Goal: Information Seeking & Learning: Learn about a topic

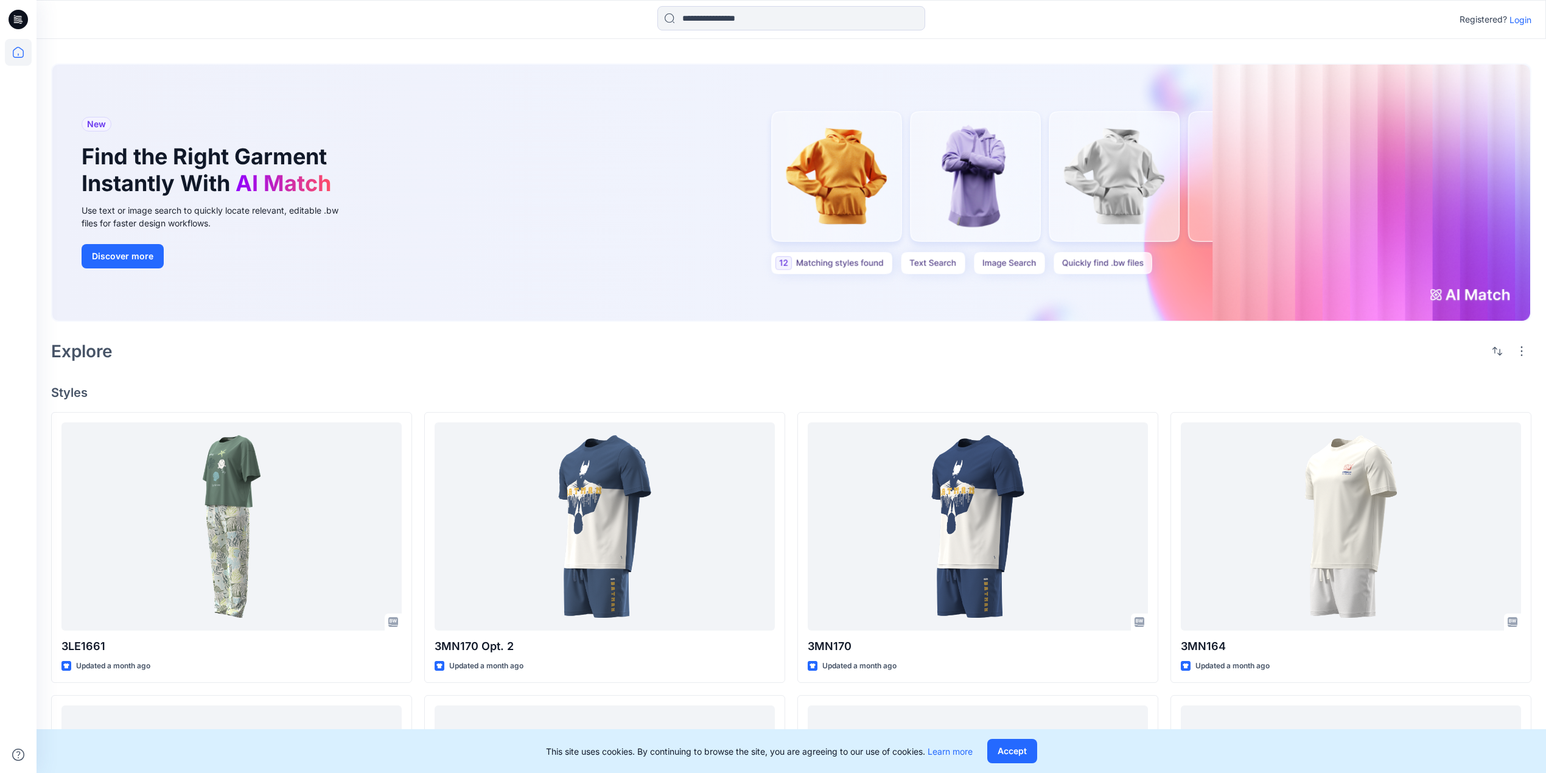
click at [1514, 15] on p "Login" at bounding box center [1520, 19] width 22 height 13
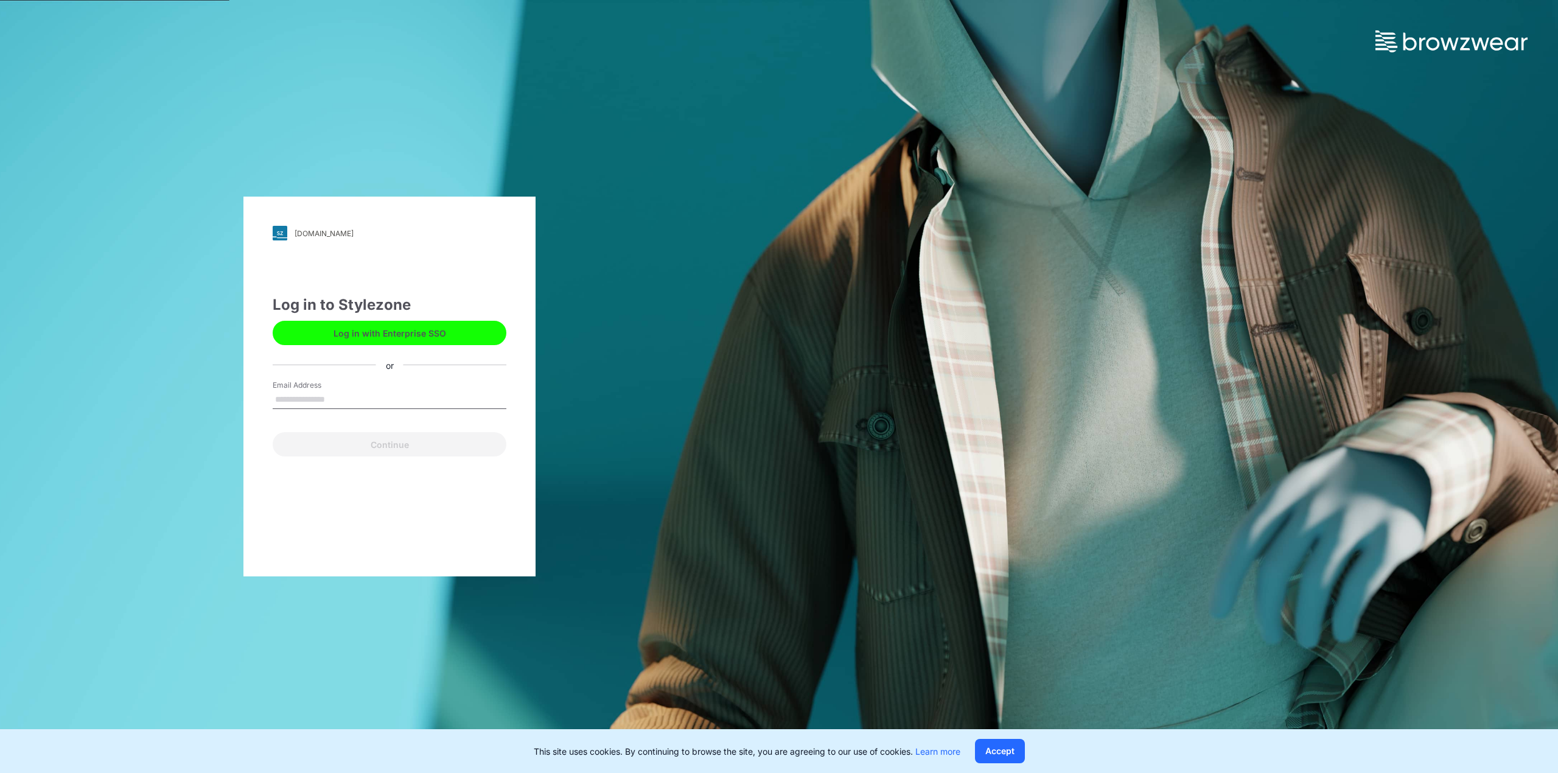
click at [321, 399] on input "Email Address" at bounding box center [390, 400] width 234 height 18
type input "**********"
click at [383, 441] on button "Continue" at bounding box center [390, 444] width 234 height 24
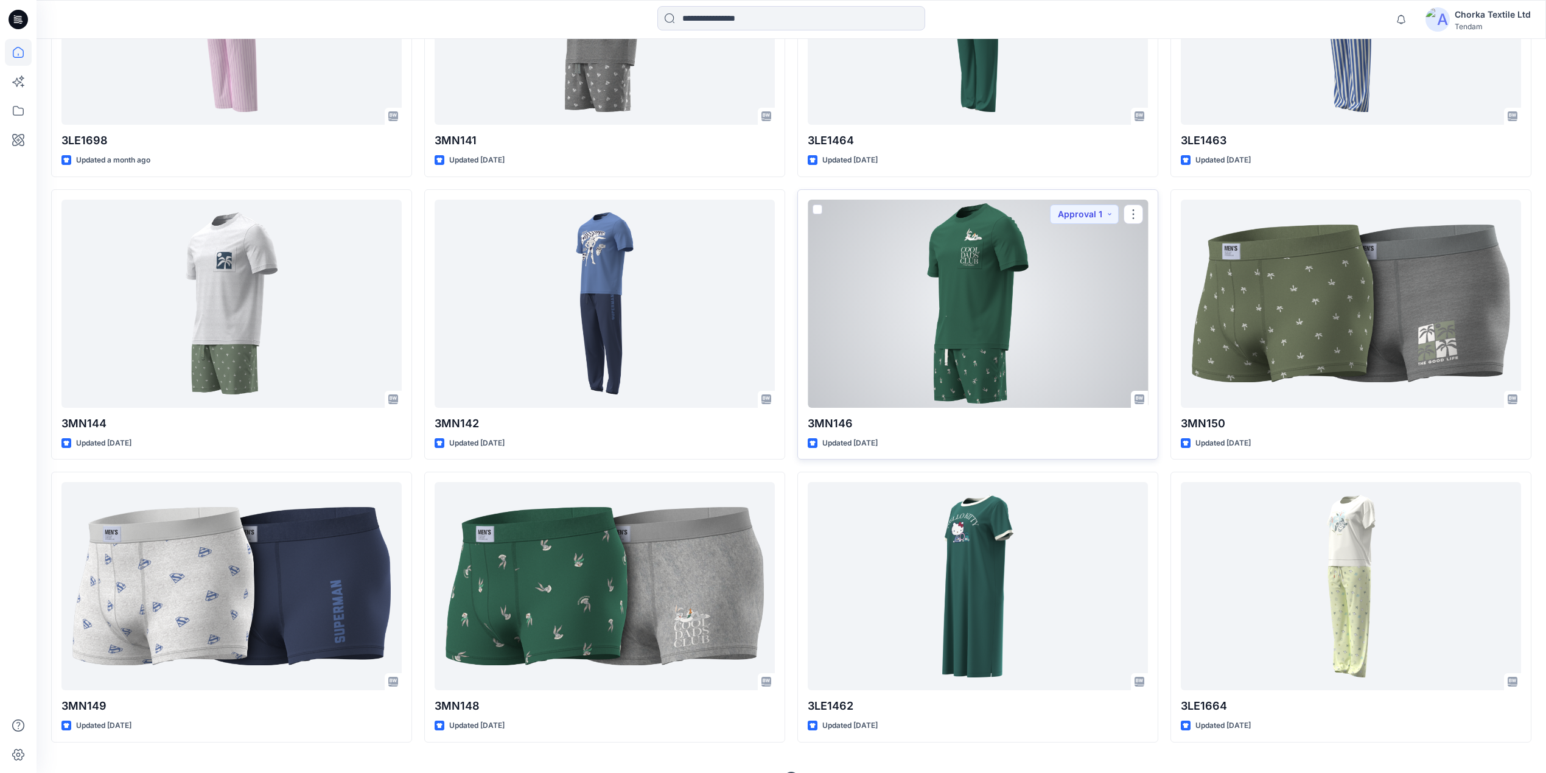
scroll to position [1423, 0]
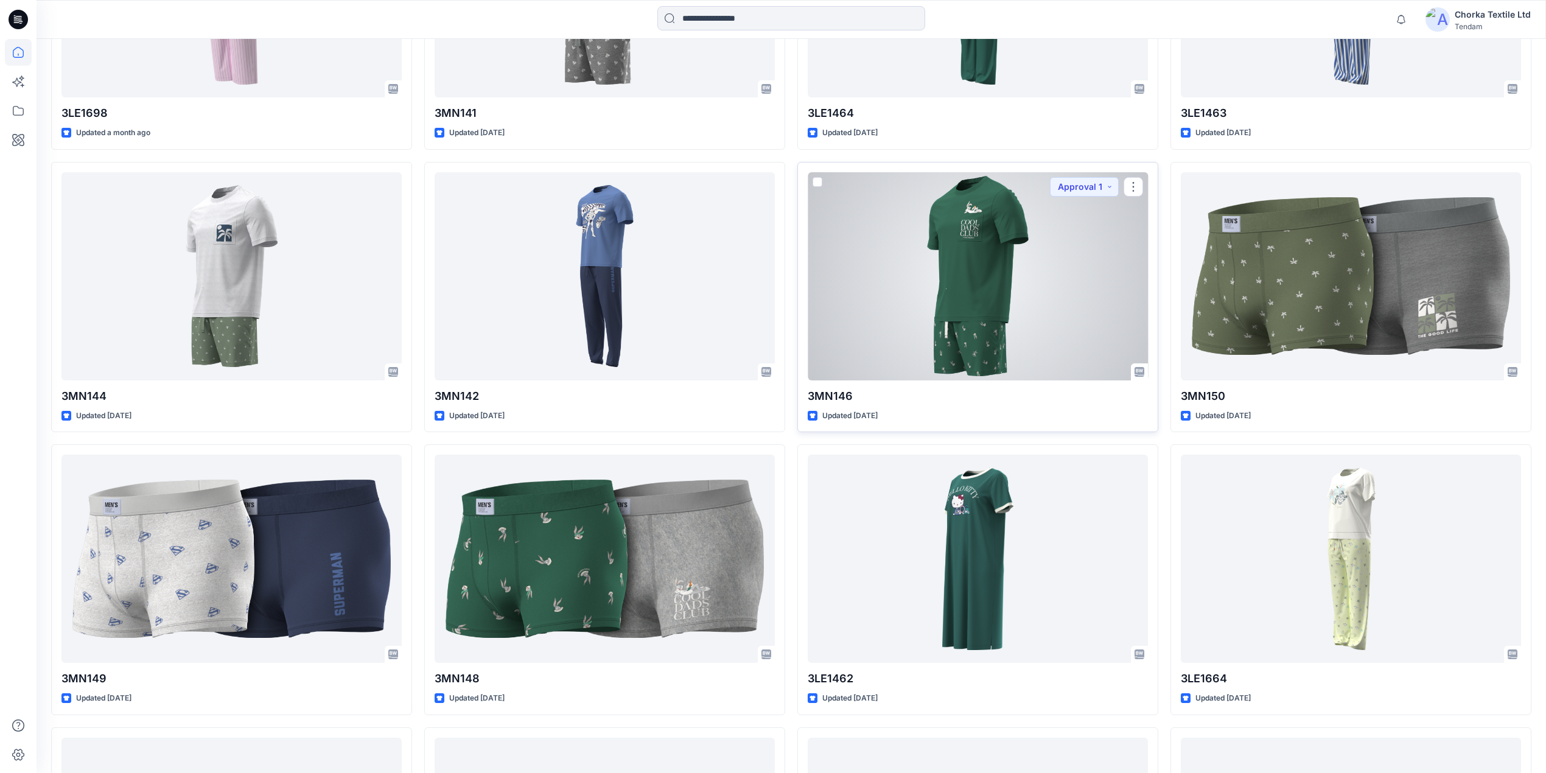
click at [995, 276] on div at bounding box center [978, 276] width 340 height 208
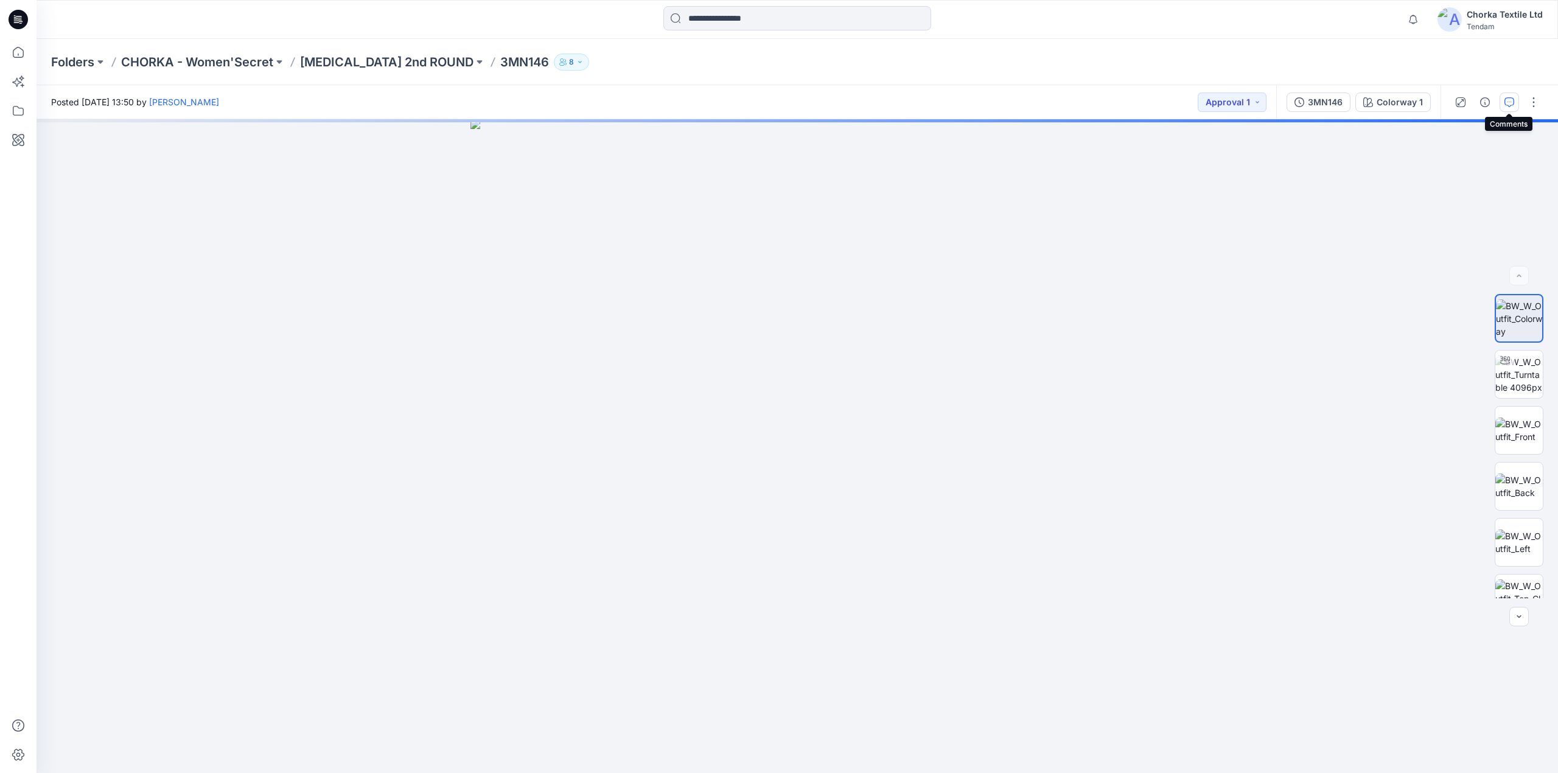
click at [1506, 100] on icon "button" at bounding box center [1510, 102] width 10 height 10
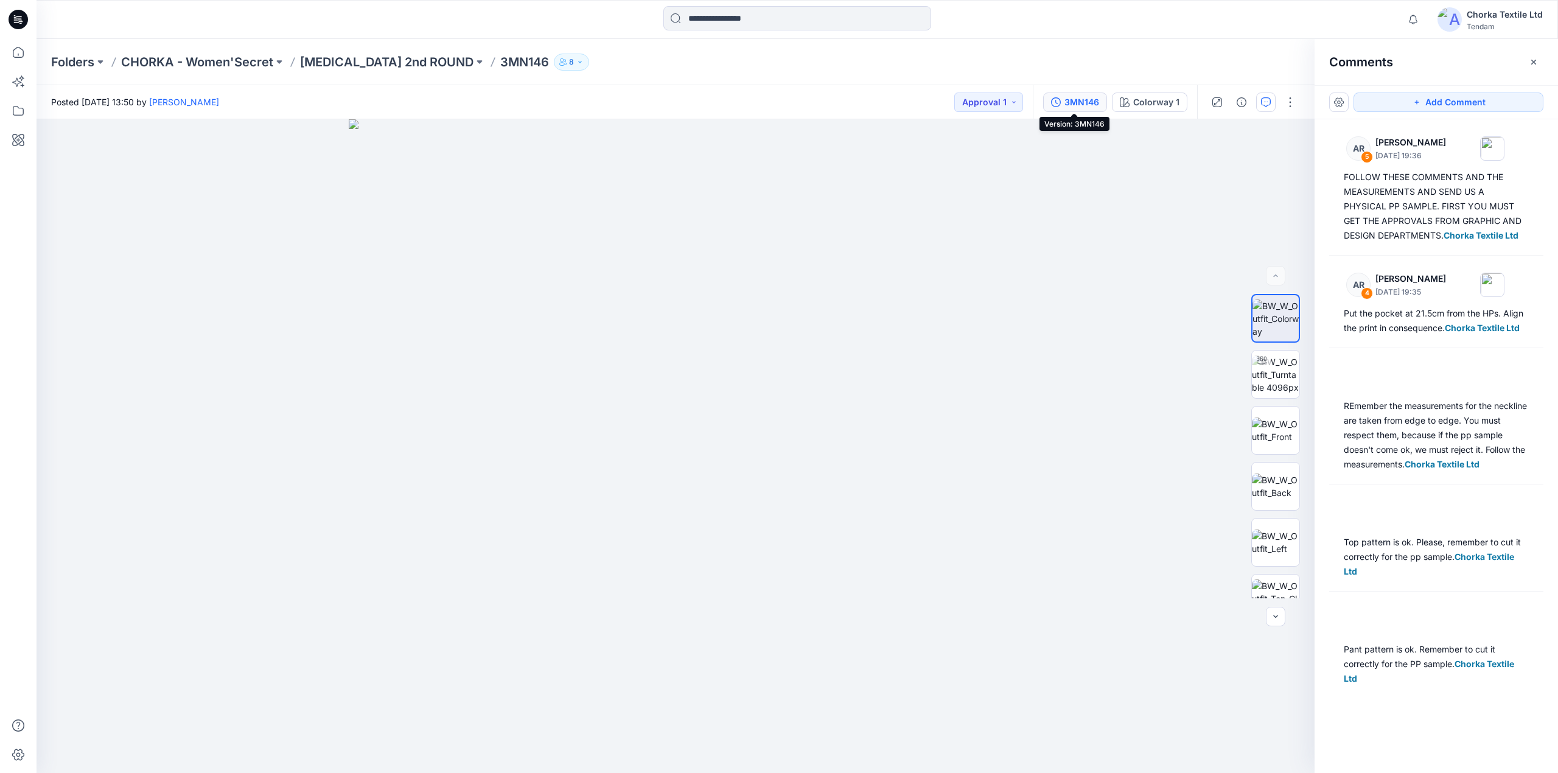
click at [1074, 96] on div "3MN146" at bounding box center [1081, 102] width 35 height 13
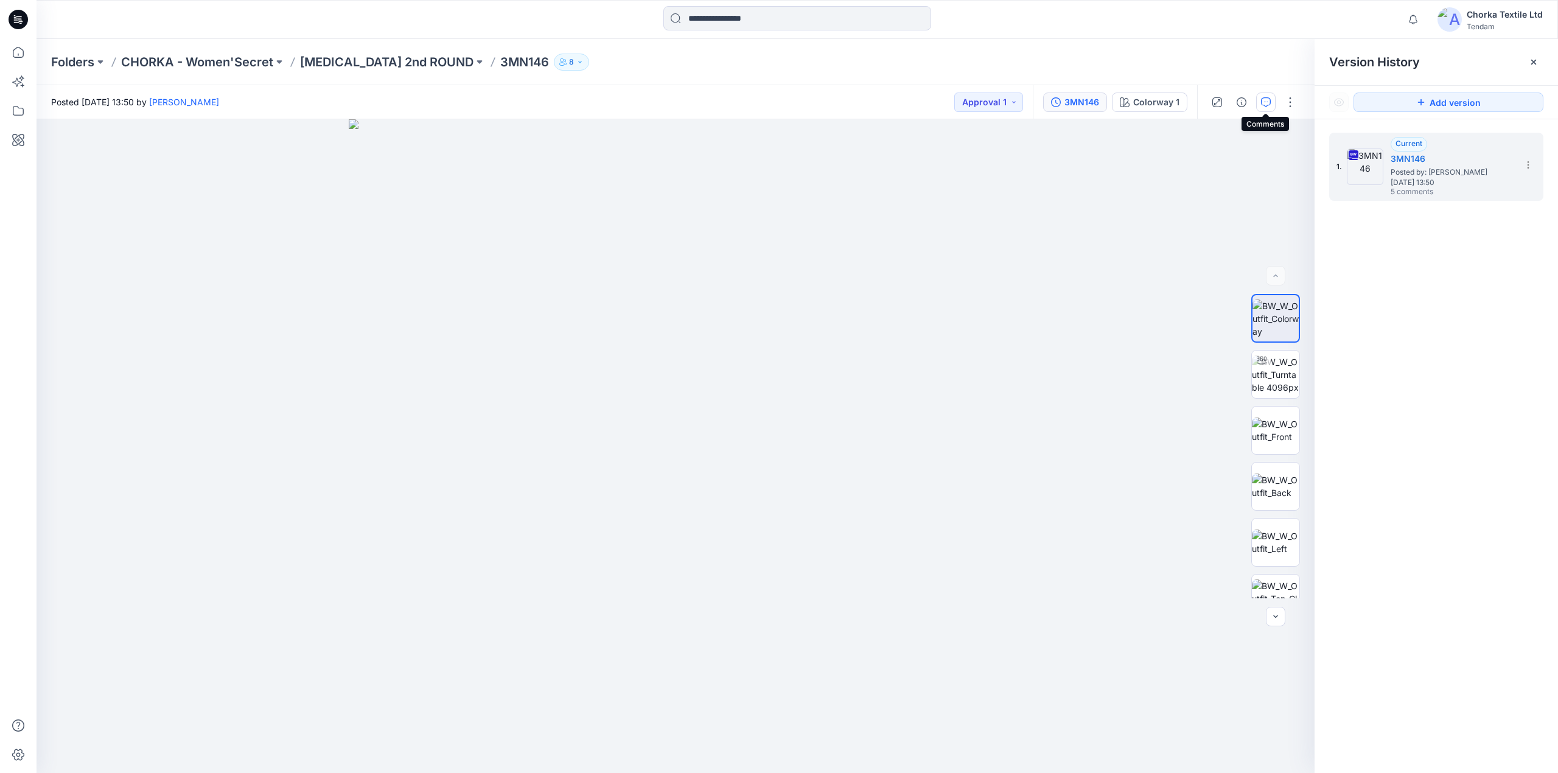
click at [1264, 100] on icon "button" at bounding box center [1266, 102] width 10 height 10
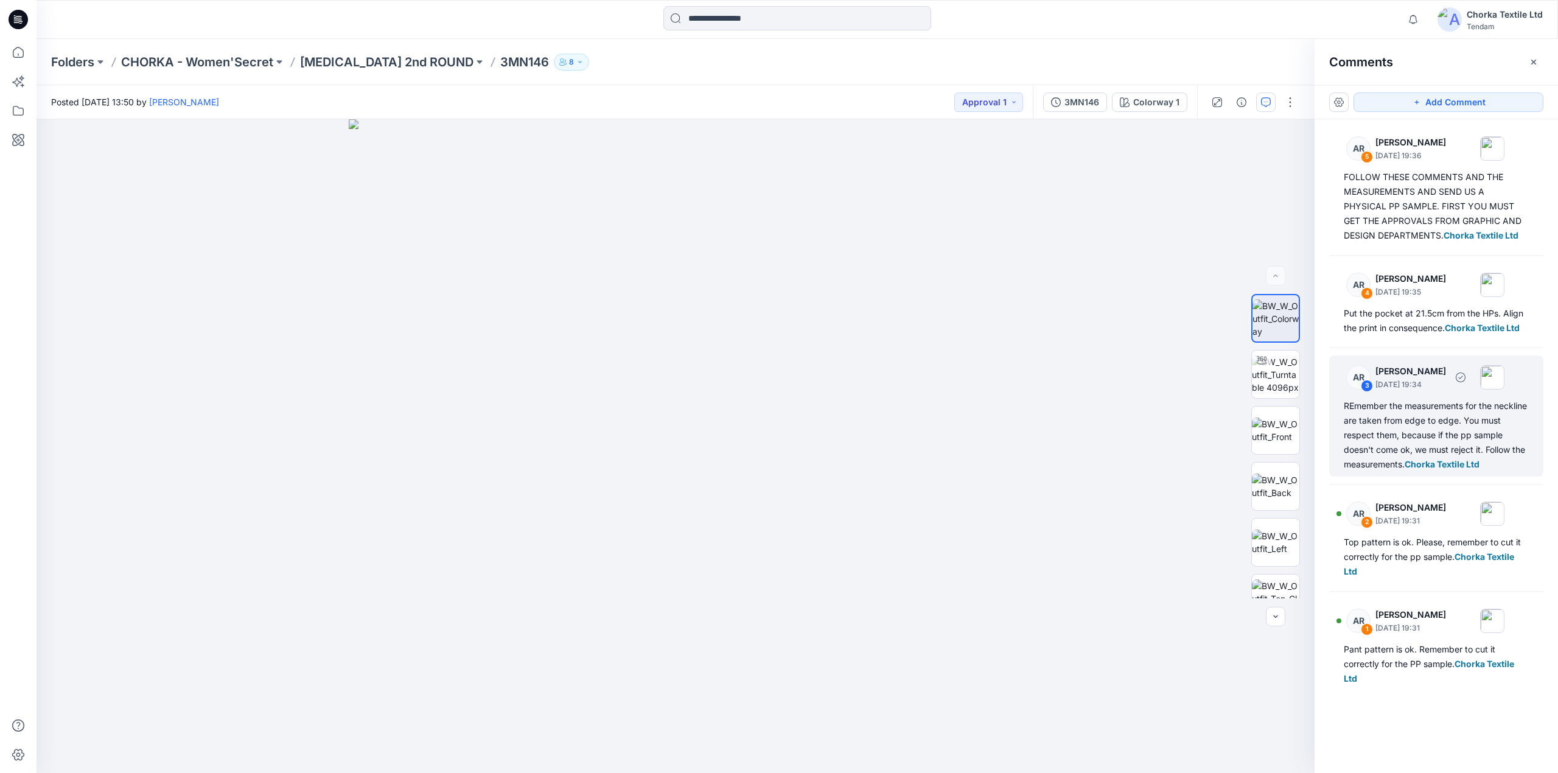
click at [1457, 427] on div "REmember the measurements for the neckline are taken from edge to edge. You mus…" at bounding box center [1436, 435] width 185 height 73
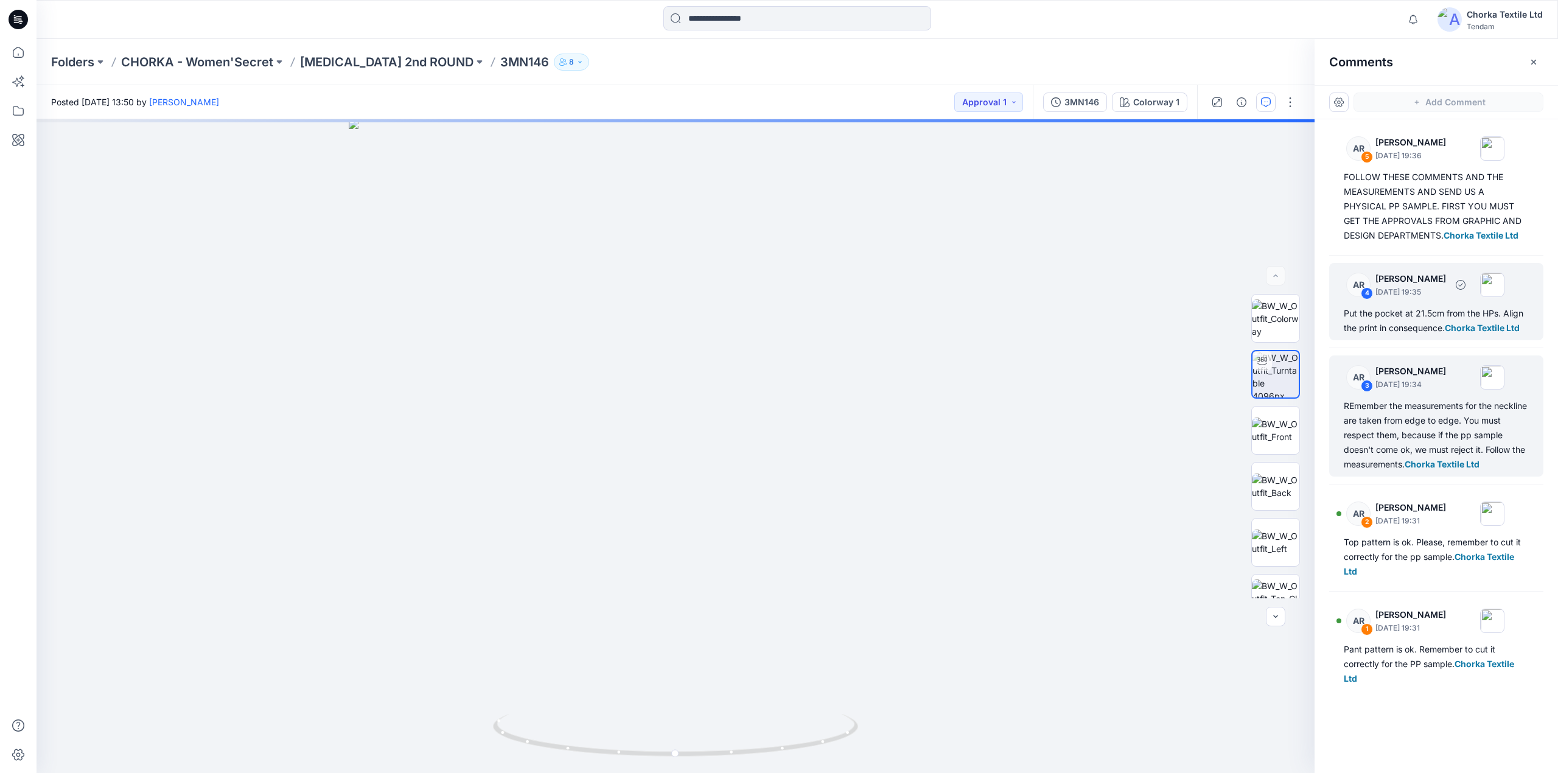
click at [1418, 307] on div "Put the pocket at 21.5cm from the HPs. Align the print in consequence. Chorka T…" at bounding box center [1436, 320] width 185 height 29
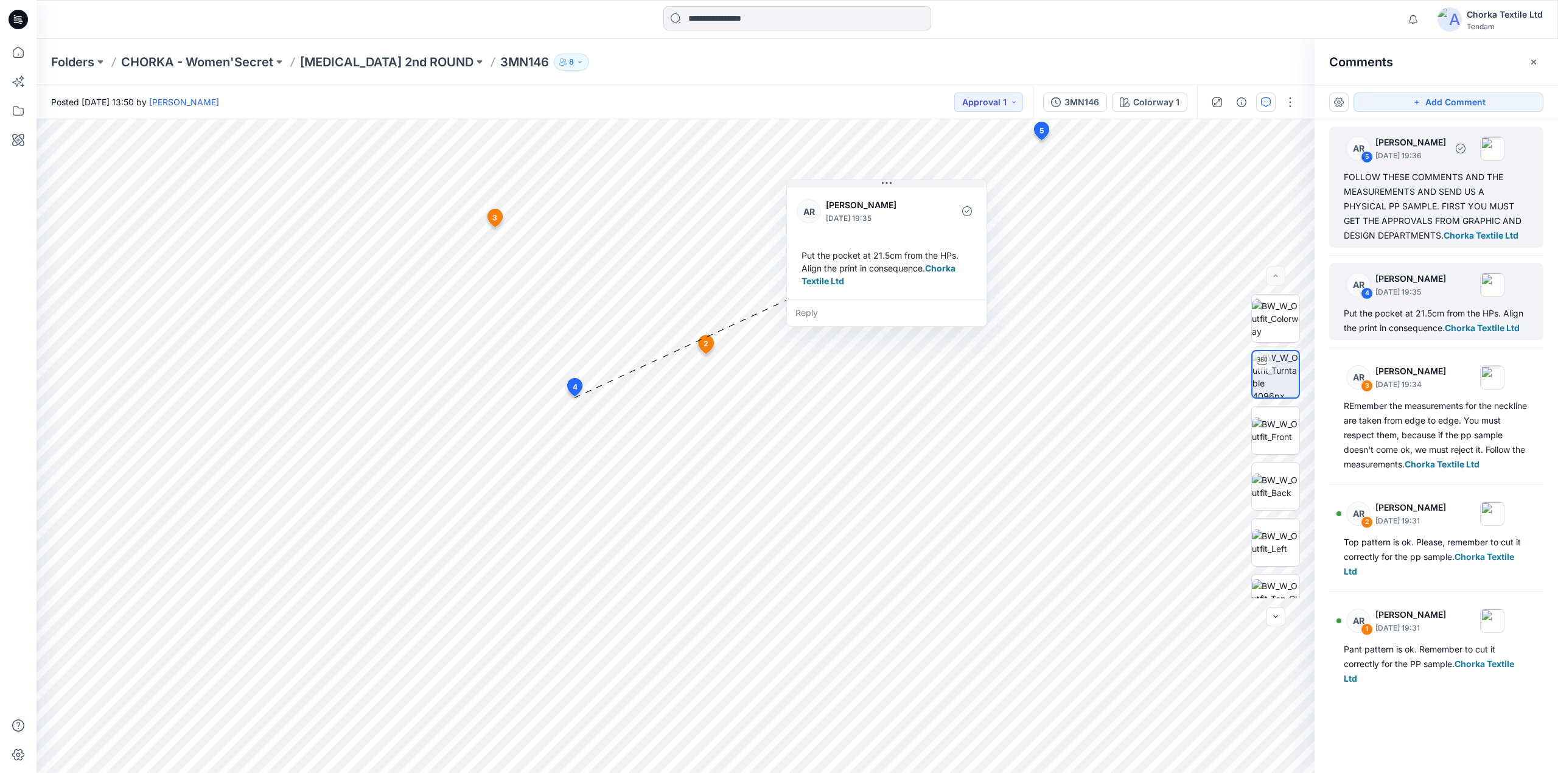
click at [1408, 198] on div "FOLLOW THESE COMMENTS AND THE MEASUREMENTS AND SEND US A PHYSICAL PP SAMPLE. FI…" at bounding box center [1436, 206] width 185 height 73
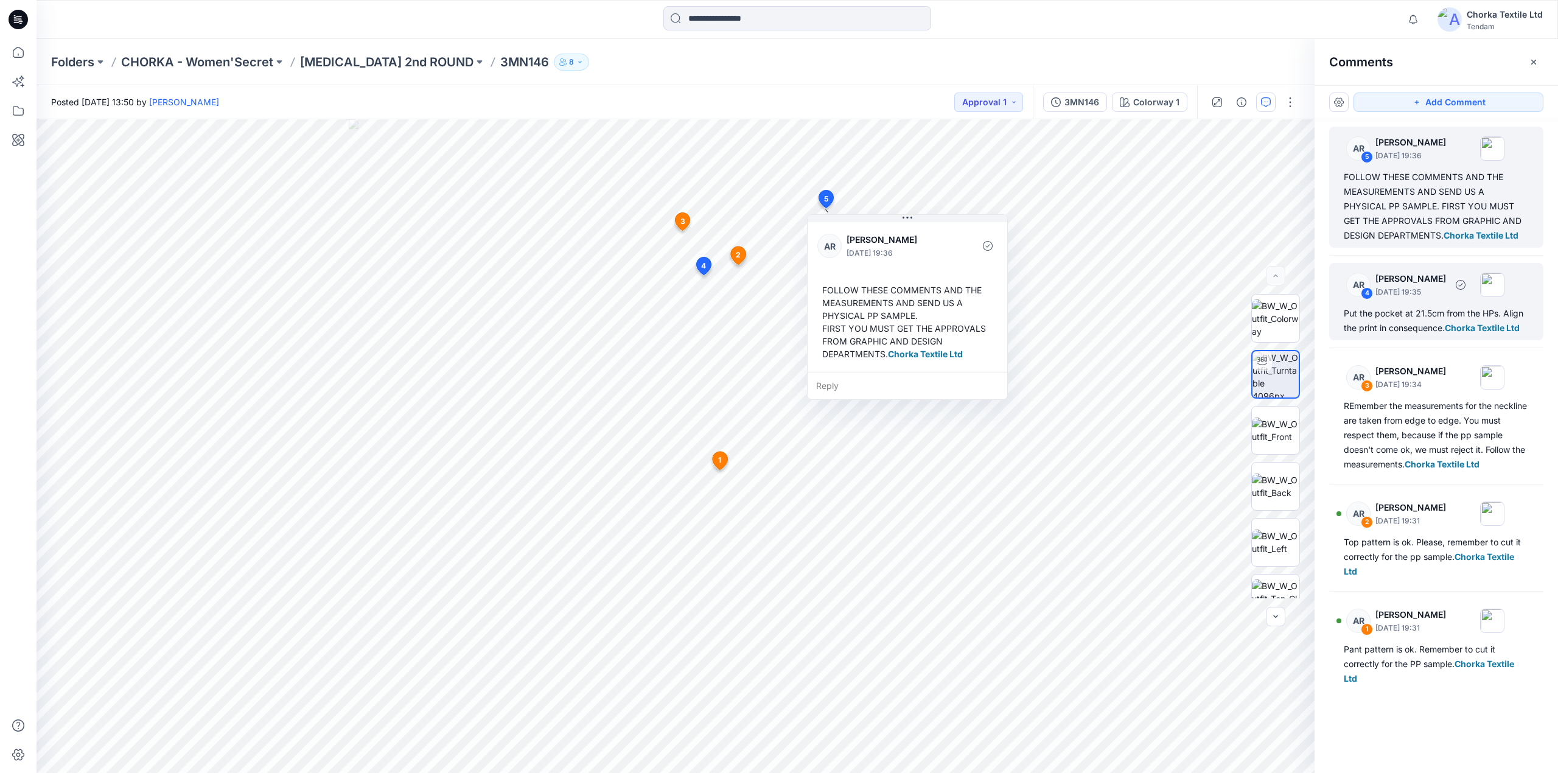
click at [1422, 315] on div "Put the pocket at 21.5cm from the HPs. Align the print in consequence. Chorka T…" at bounding box center [1436, 320] width 185 height 29
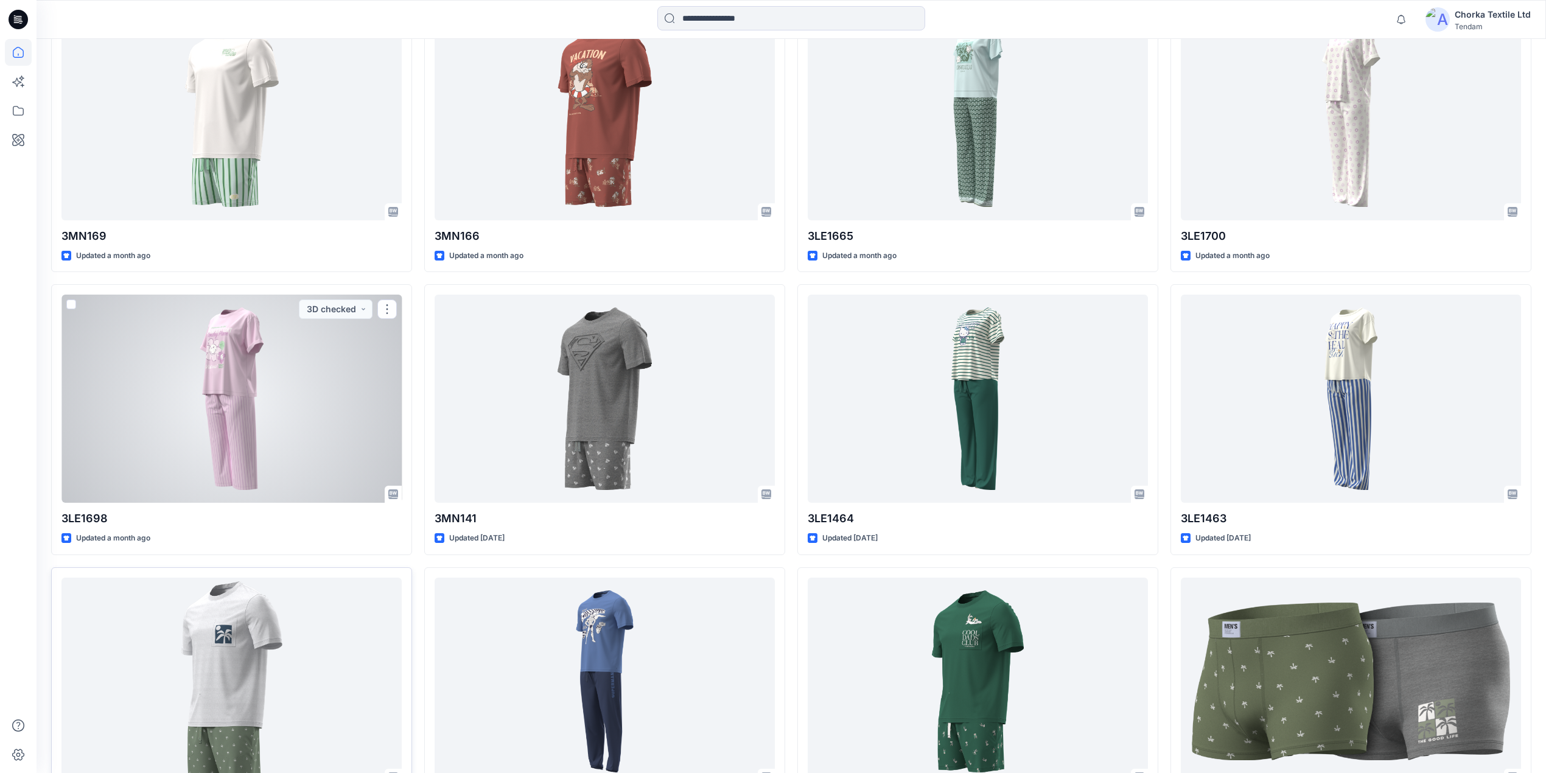
scroll to position [1261, 0]
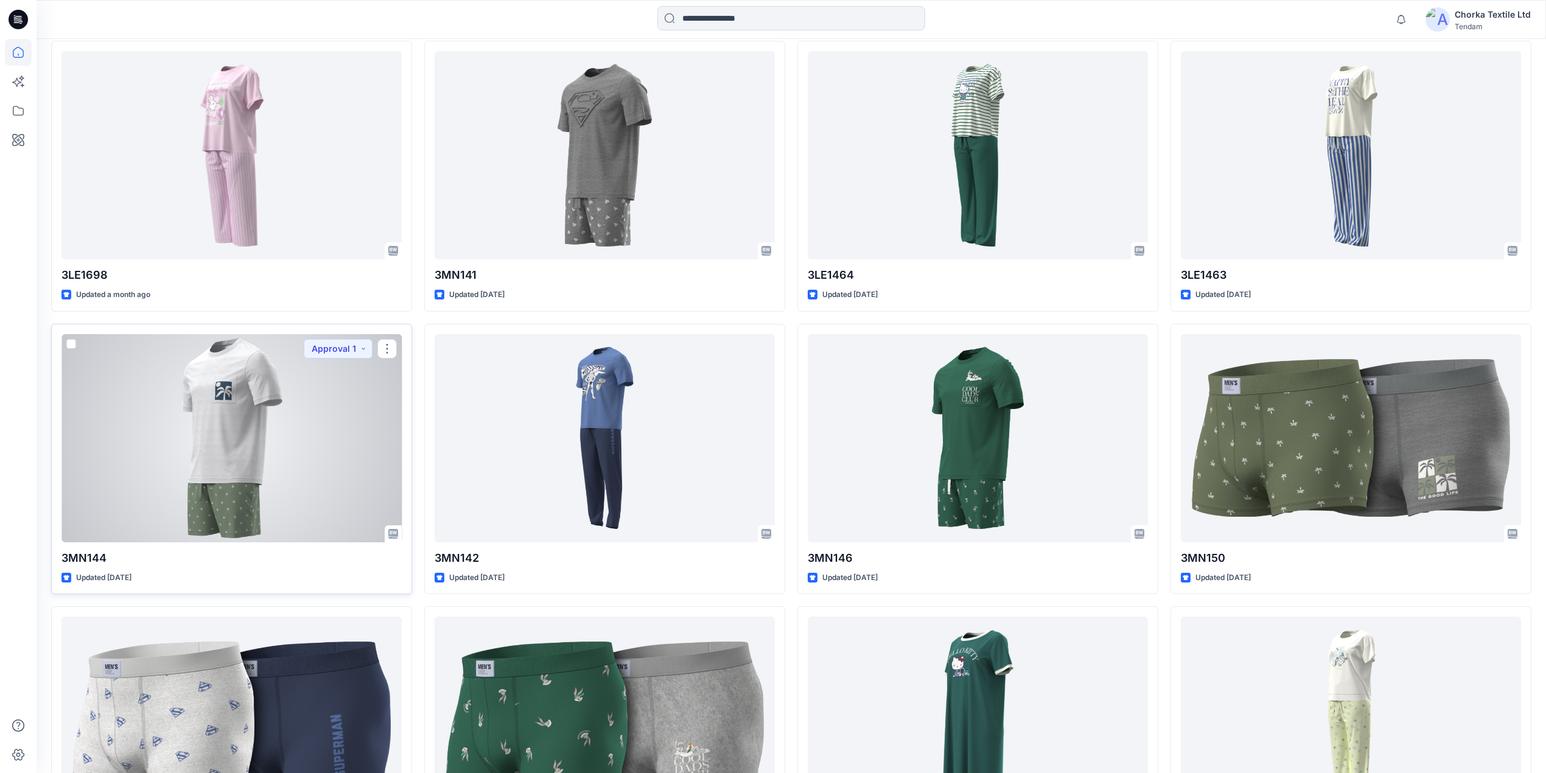
click at [220, 429] on div at bounding box center [231, 438] width 340 height 208
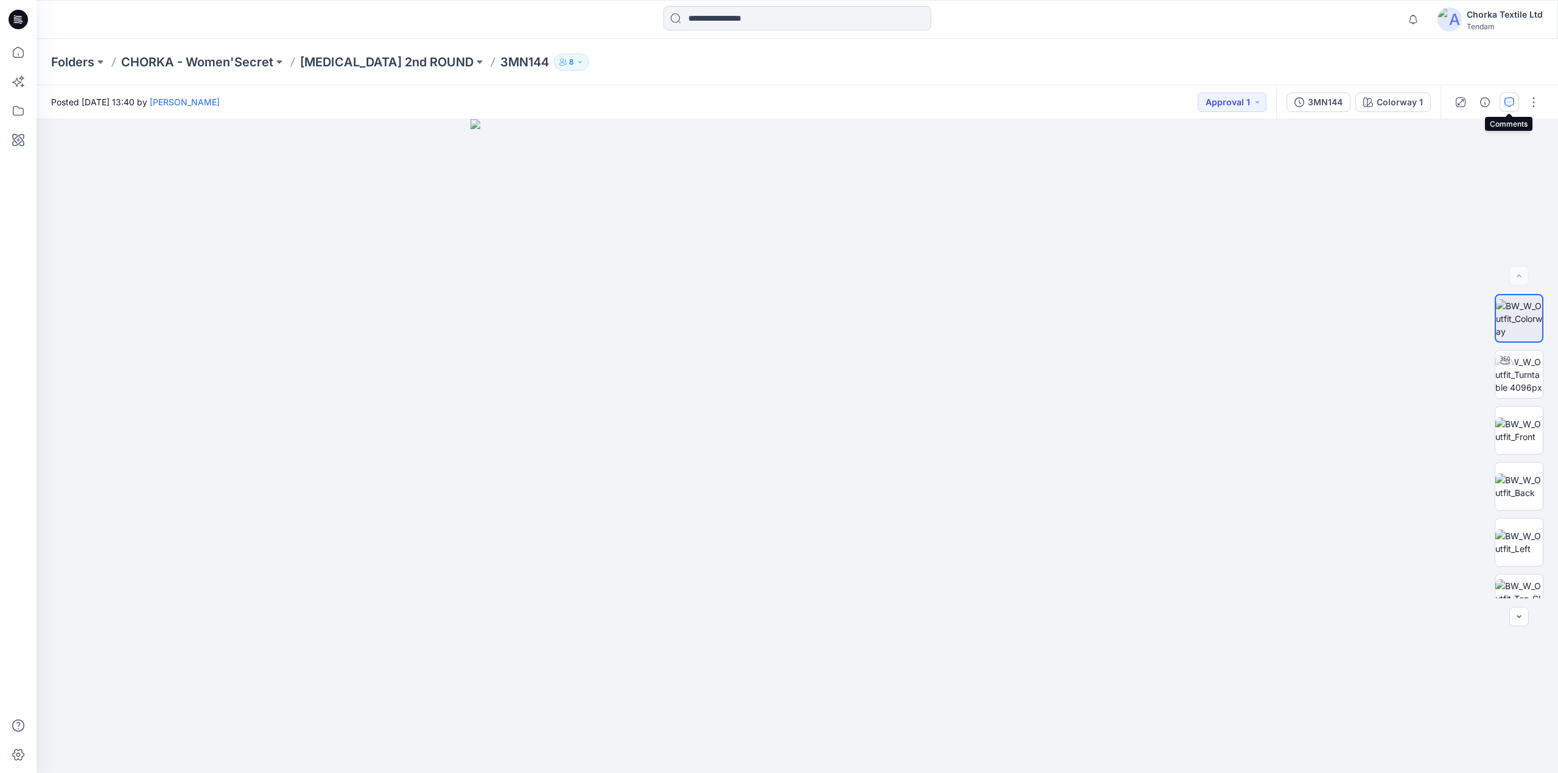
click at [1508, 100] on icon "button" at bounding box center [1510, 102] width 10 height 10
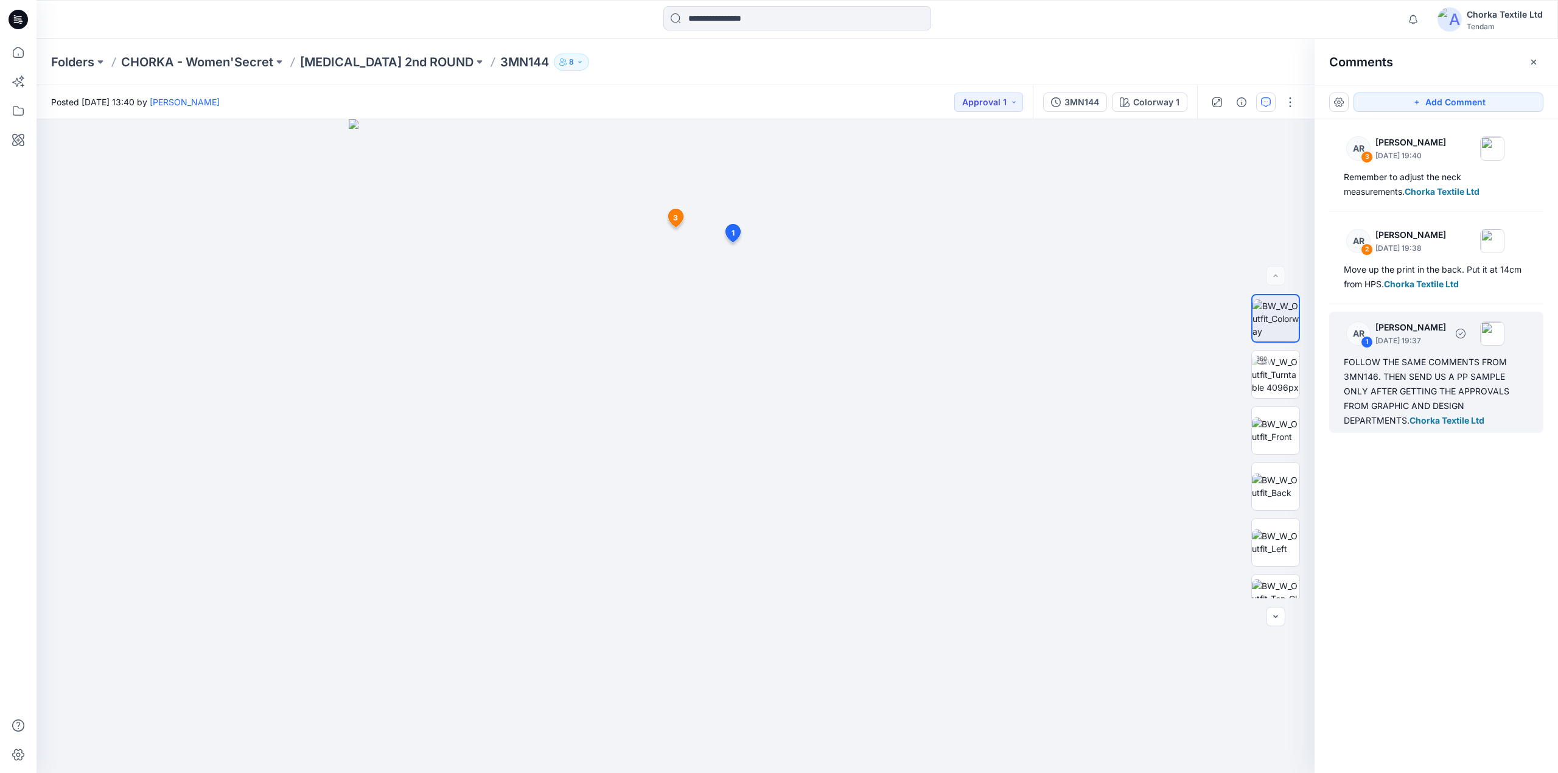
click at [1388, 370] on div "FOLLOW THE SAME COMMENTS FROM 3MN146. THEN SEND US A PP SAMPLE ONLY AFTER GETTI…" at bounding box center [1436, 391] width 185 height 73
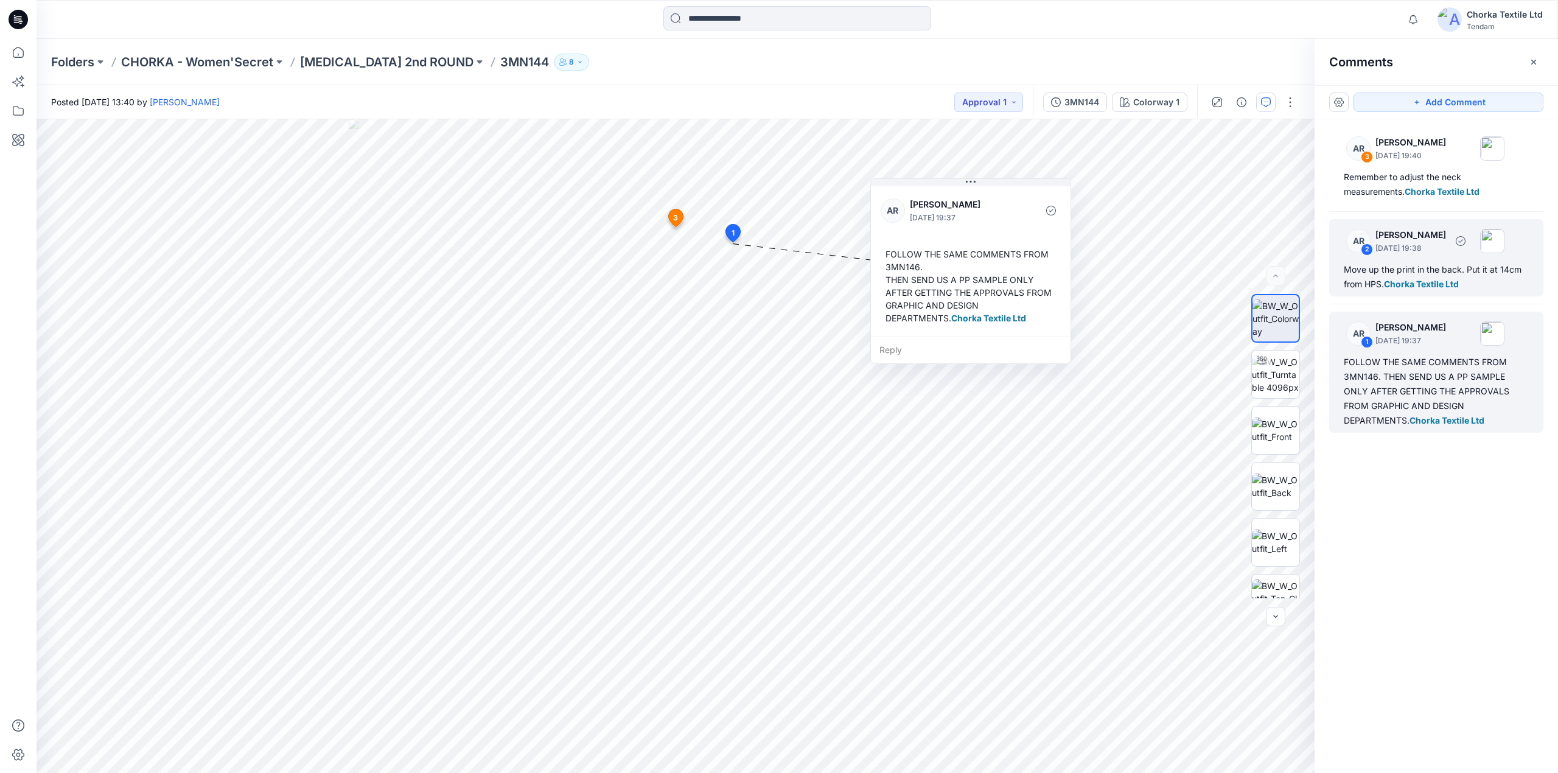
click at [1408, 268] on div "Move up the print in the back. Put it at 14cm from HPS. Chorka Textile Ltd" at bounding box center [1436, 276] width 185 height 29
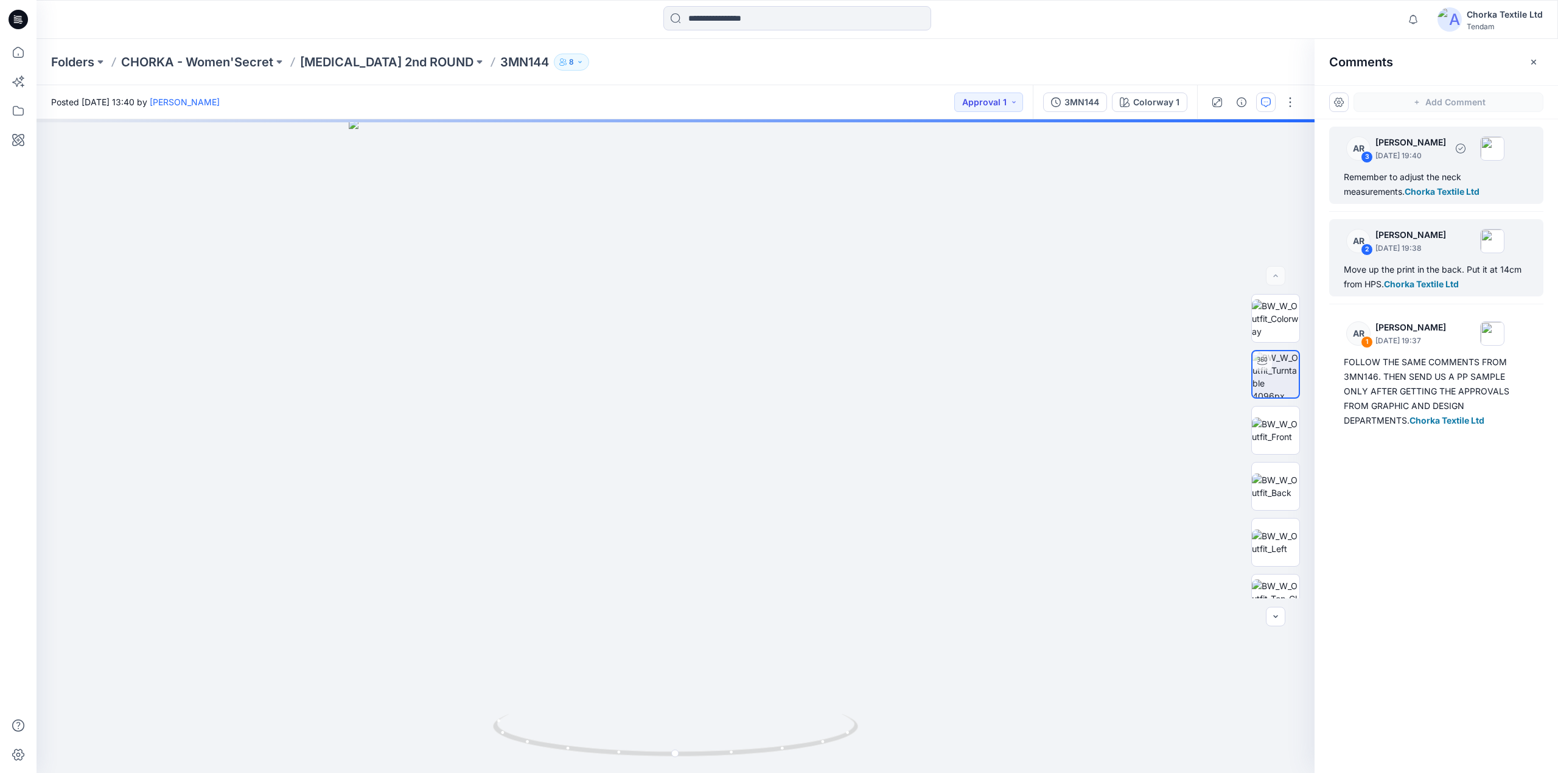
click at [1374, 174] on div "Remember to adjust the neck measurements. Chorka Textile Ltd" at bounding box center [1436, 184] width 185 height 29
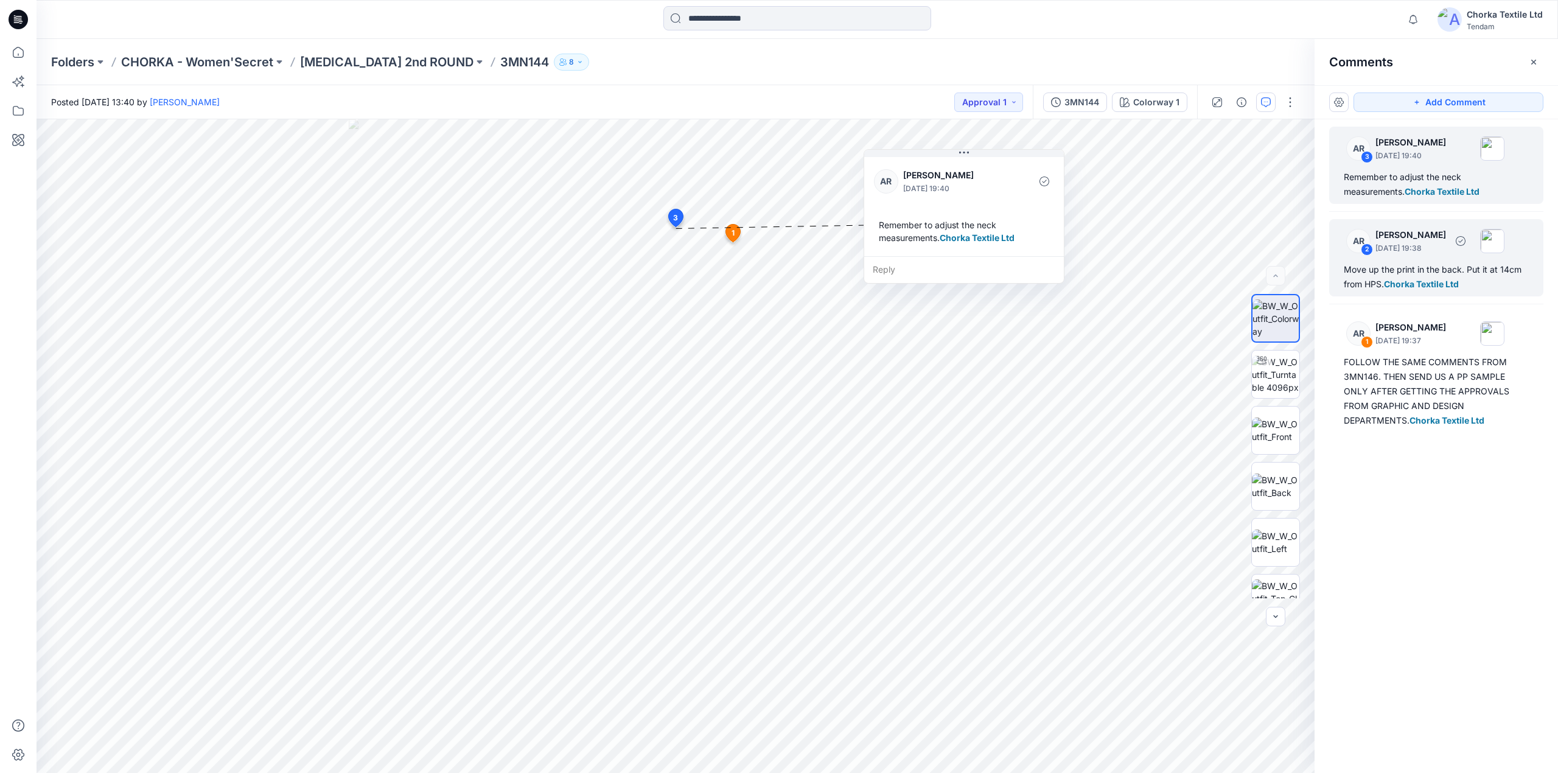
click at [1429, 262] on div "AR 2 [PERSON_NAME] [DATE] 19:38 Move up the print in the back. Put it at 14cm f…" at bounding box center [1436, 257] width 214 height 77
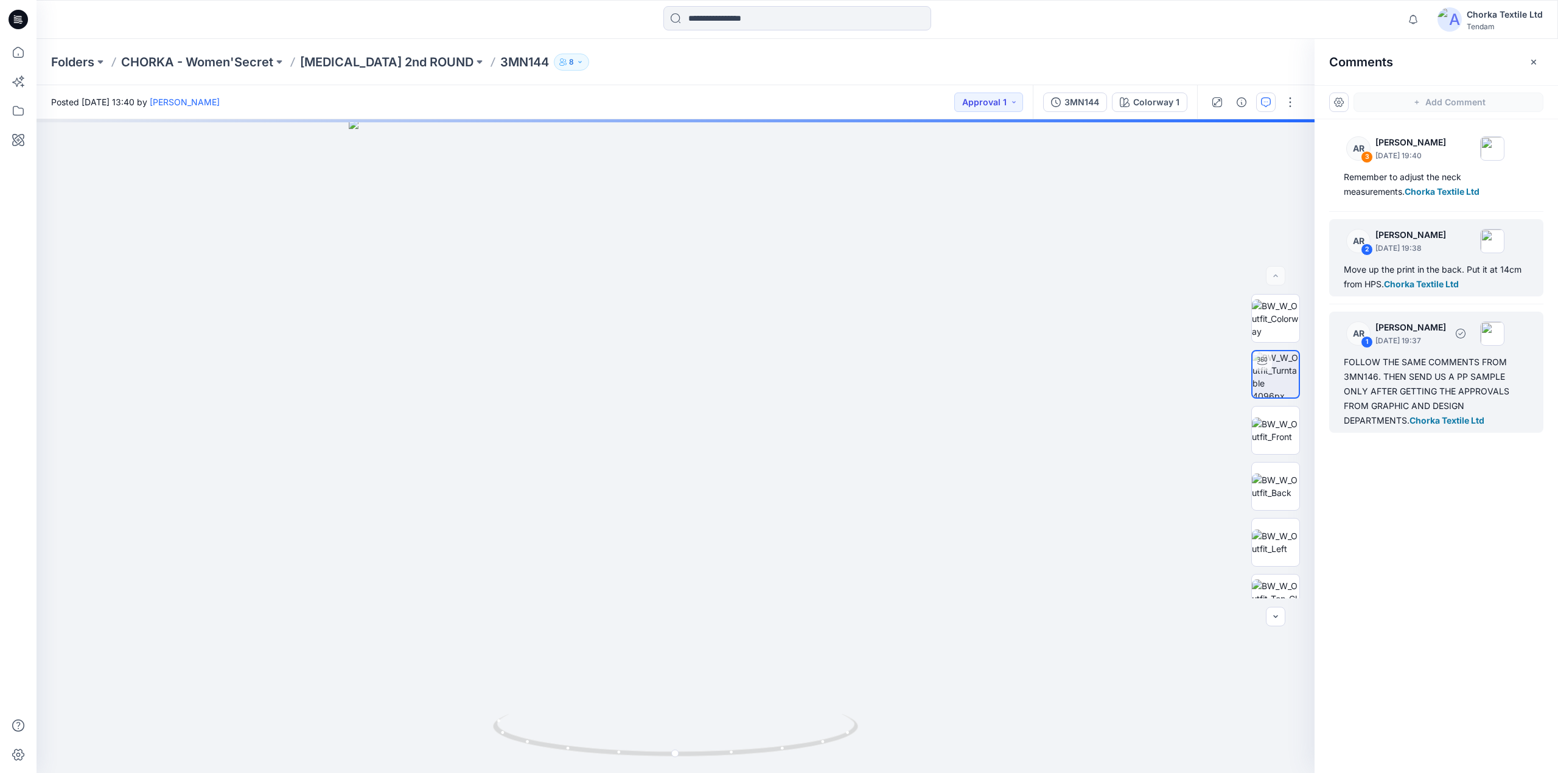
click at [1391, 379] on div "FOLLOW THE SAME COMMENTS FROM 3MN146. THEN SEND US A PP SAMPLE ONLY AFTER GETTI…" at bounding box center [1436, 391] width 185 height 73
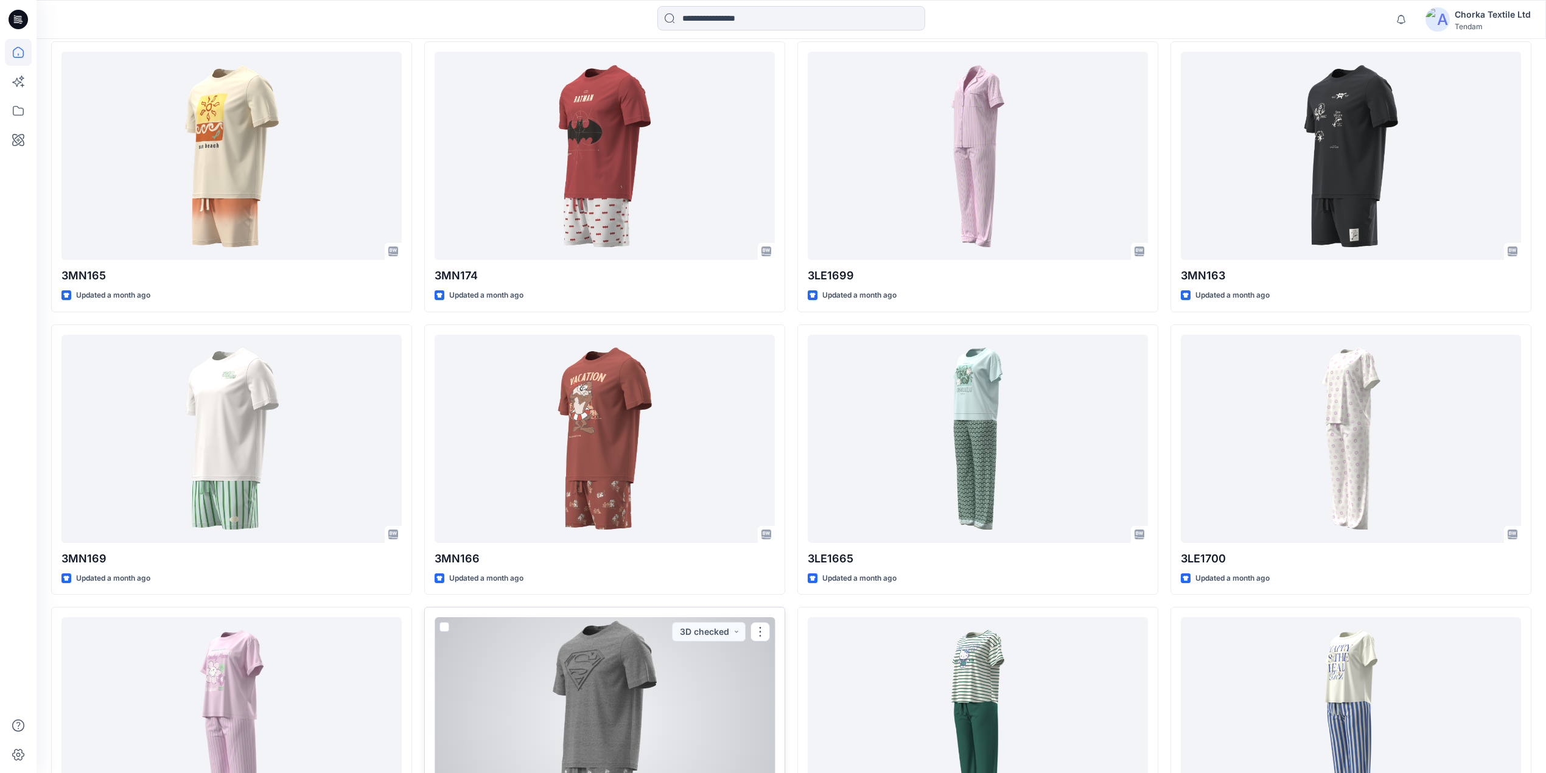
scroll to position [612, 0]
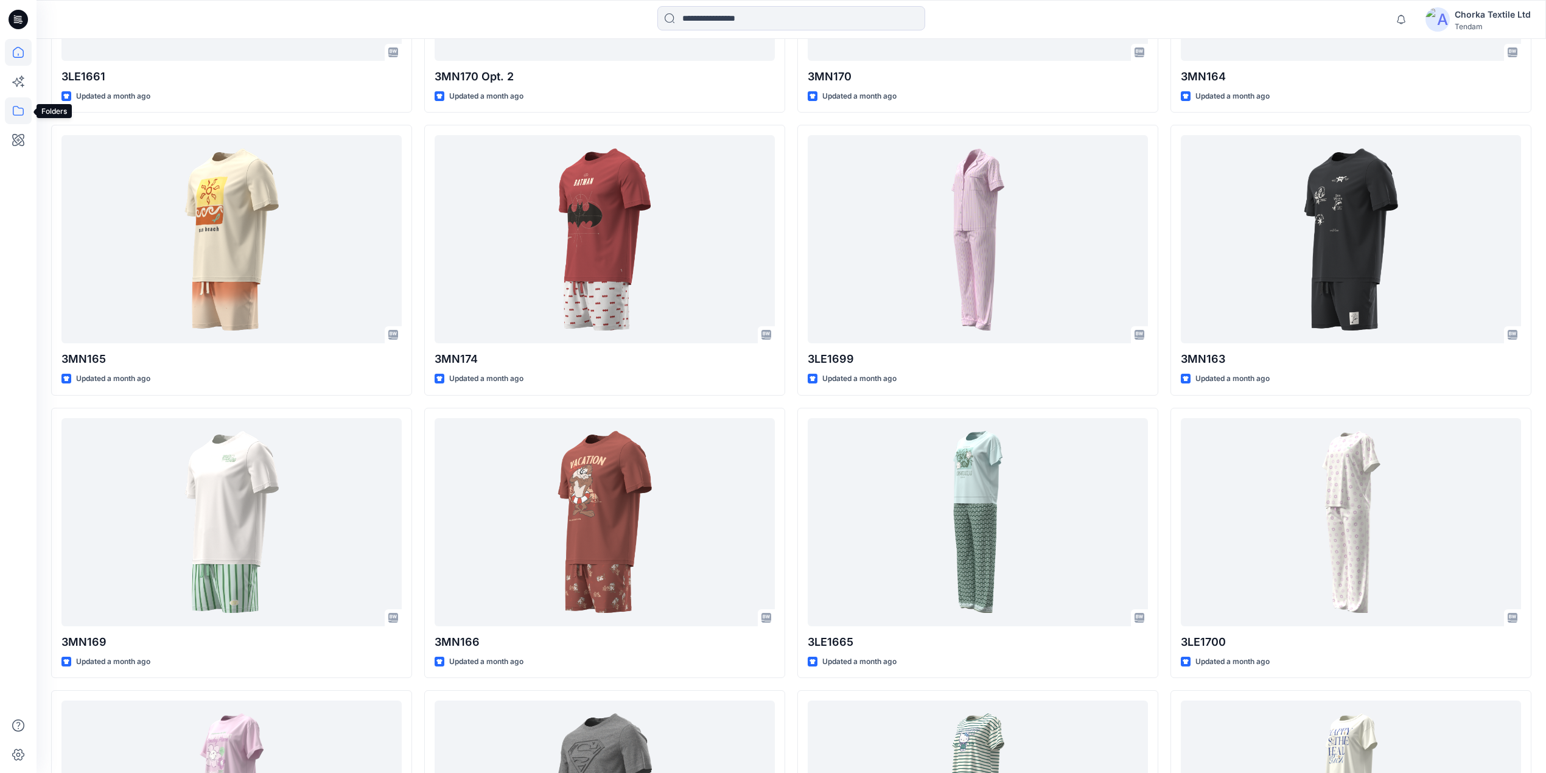
click at [12, 108] on icon at bounding box center [18, 110] width 27 height 27
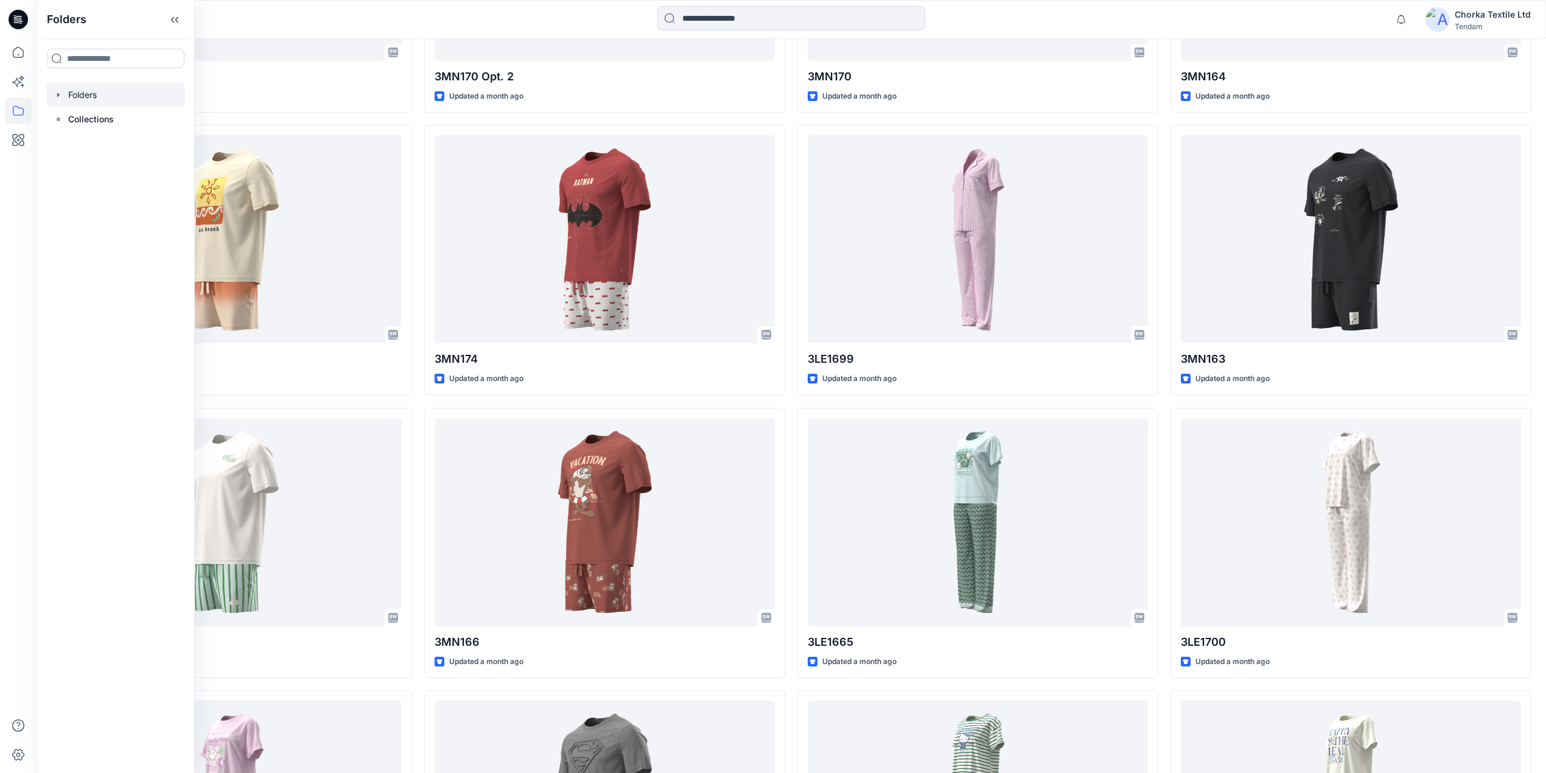
click at [100, 93] on div at bounding box center [115, 95] width 139 height 24
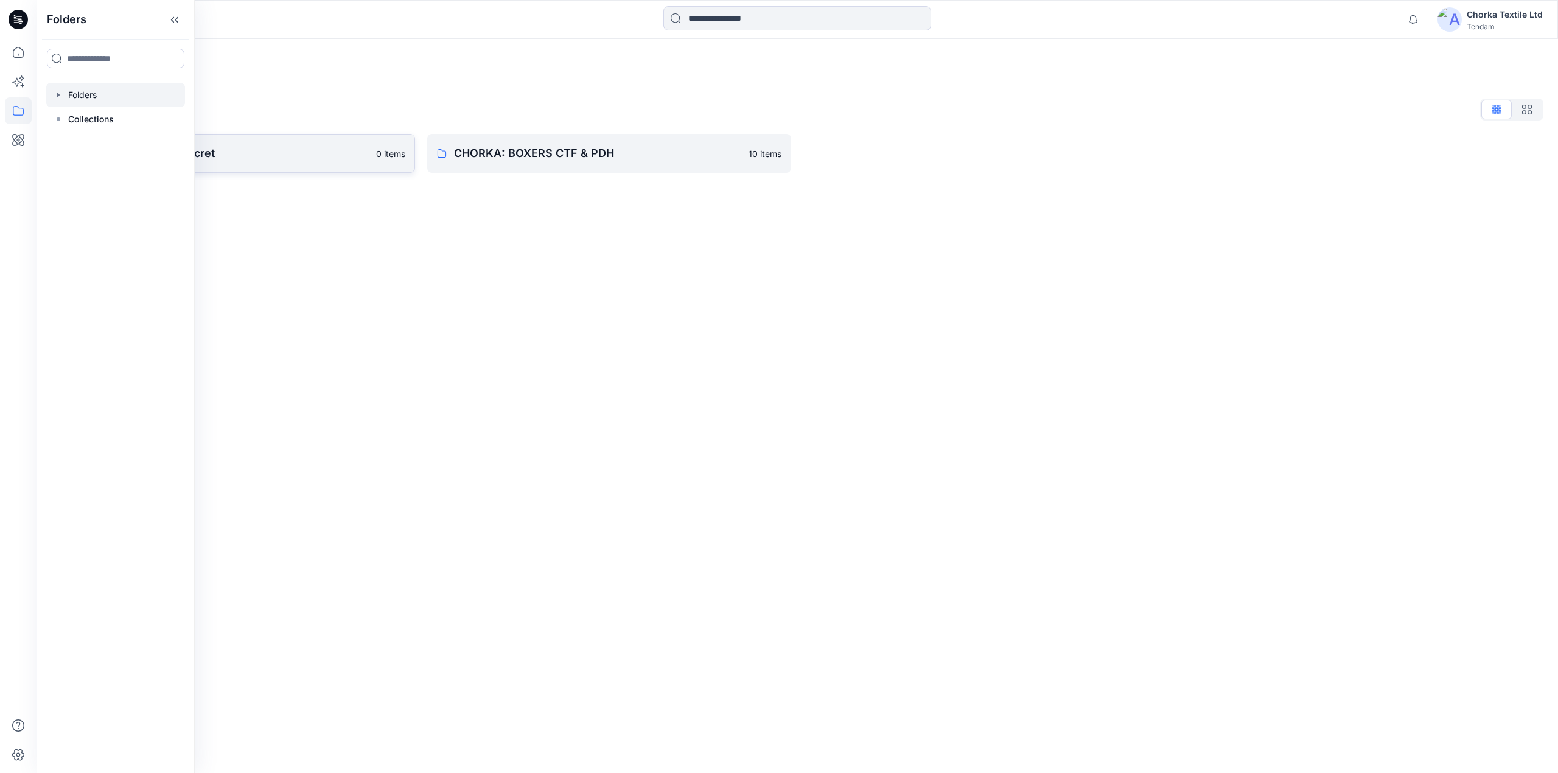
click at [303, 161] on p "CHORKA - Women'Secret" at bounding box center [223, 153] width 291 height 17
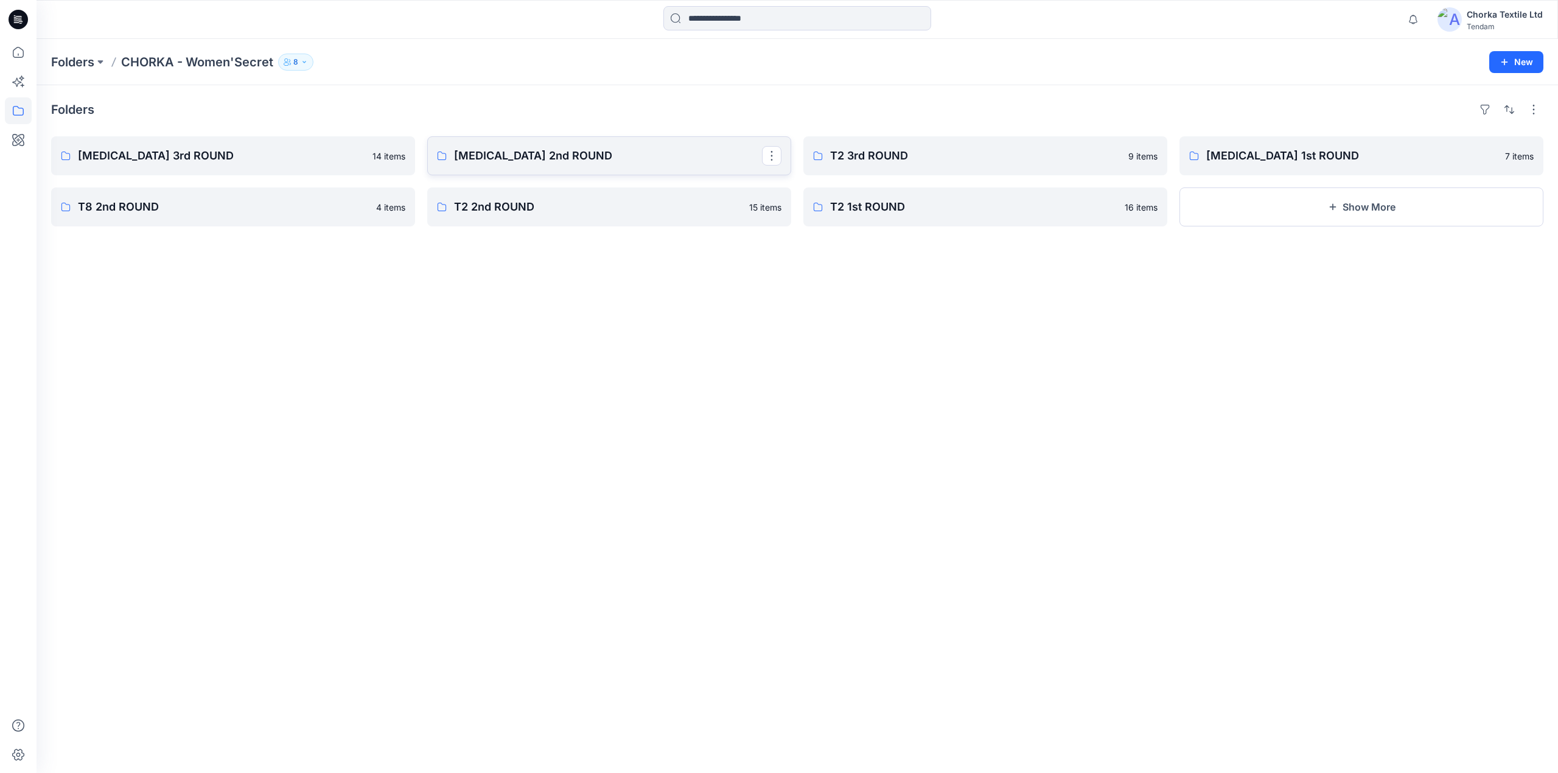
click at [514, 156] on p "[MEDICAL_DATA] 2nd ROUND" at bounding box center [608, 155] width 308 height 17
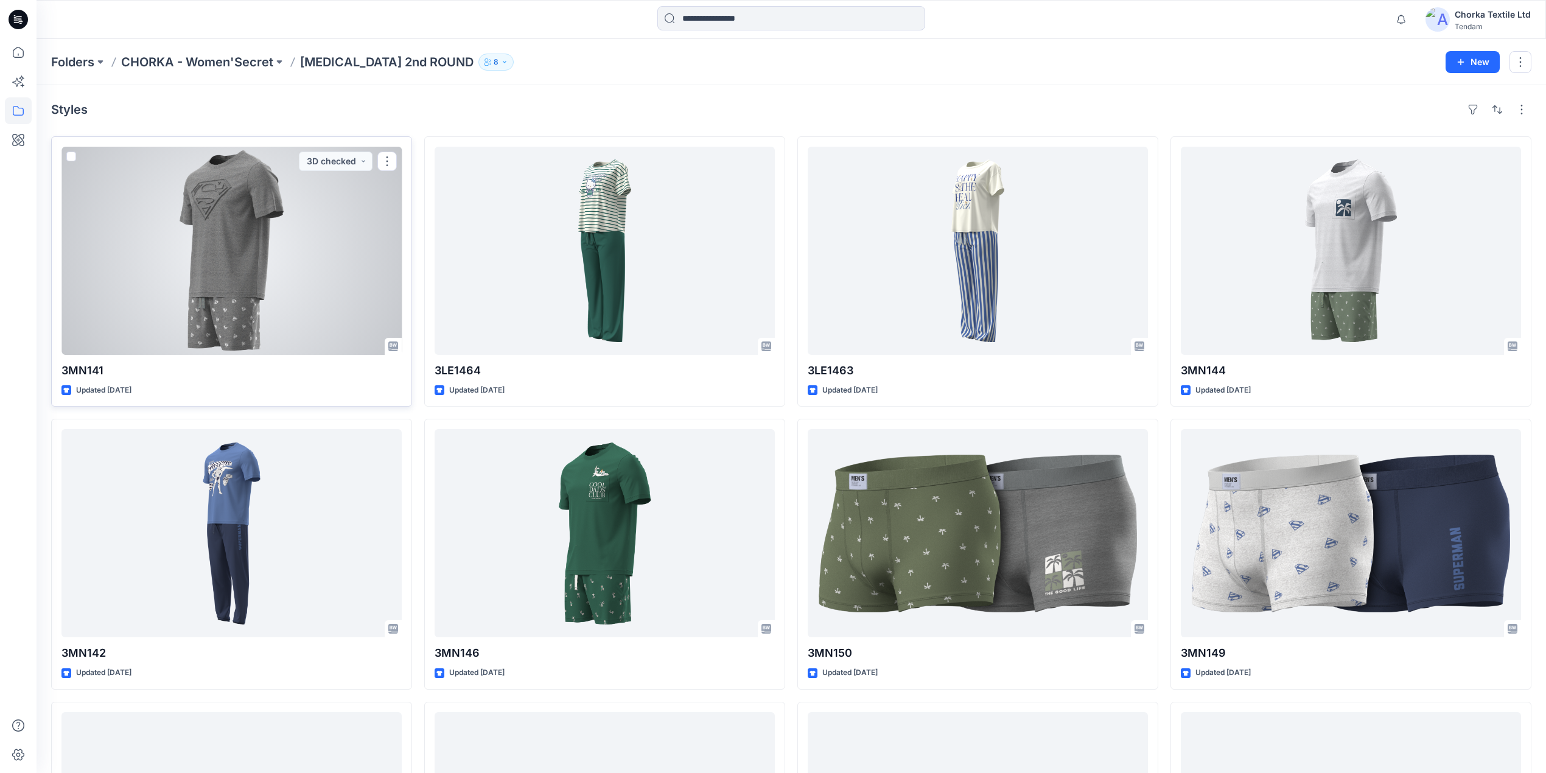
click at [243, 259] on div at bounding box center [231, 251] width 340 height 208
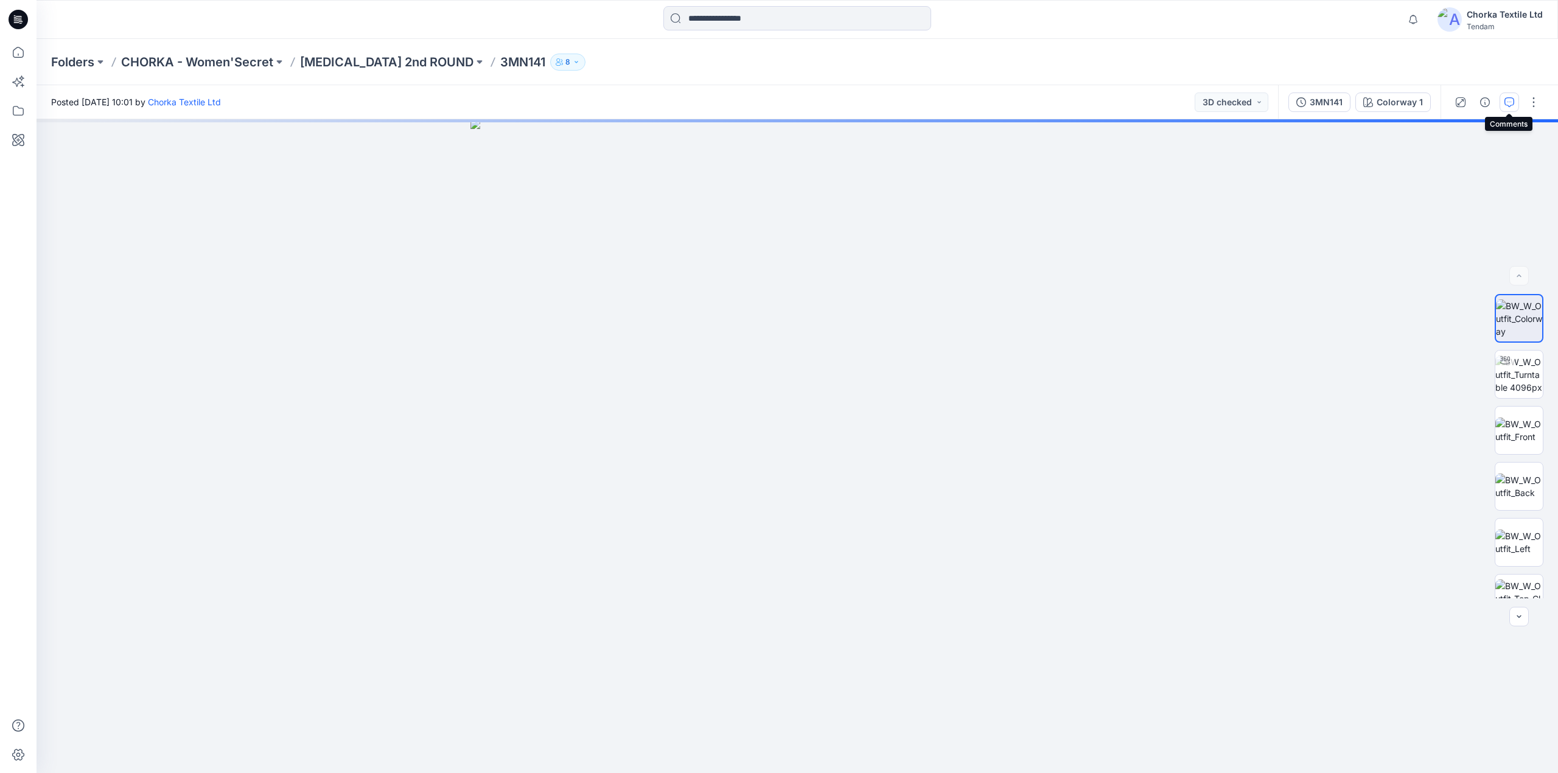
click at [1509, 103] on icon "button" at bounding box center [1510, 102] width 10 height 10
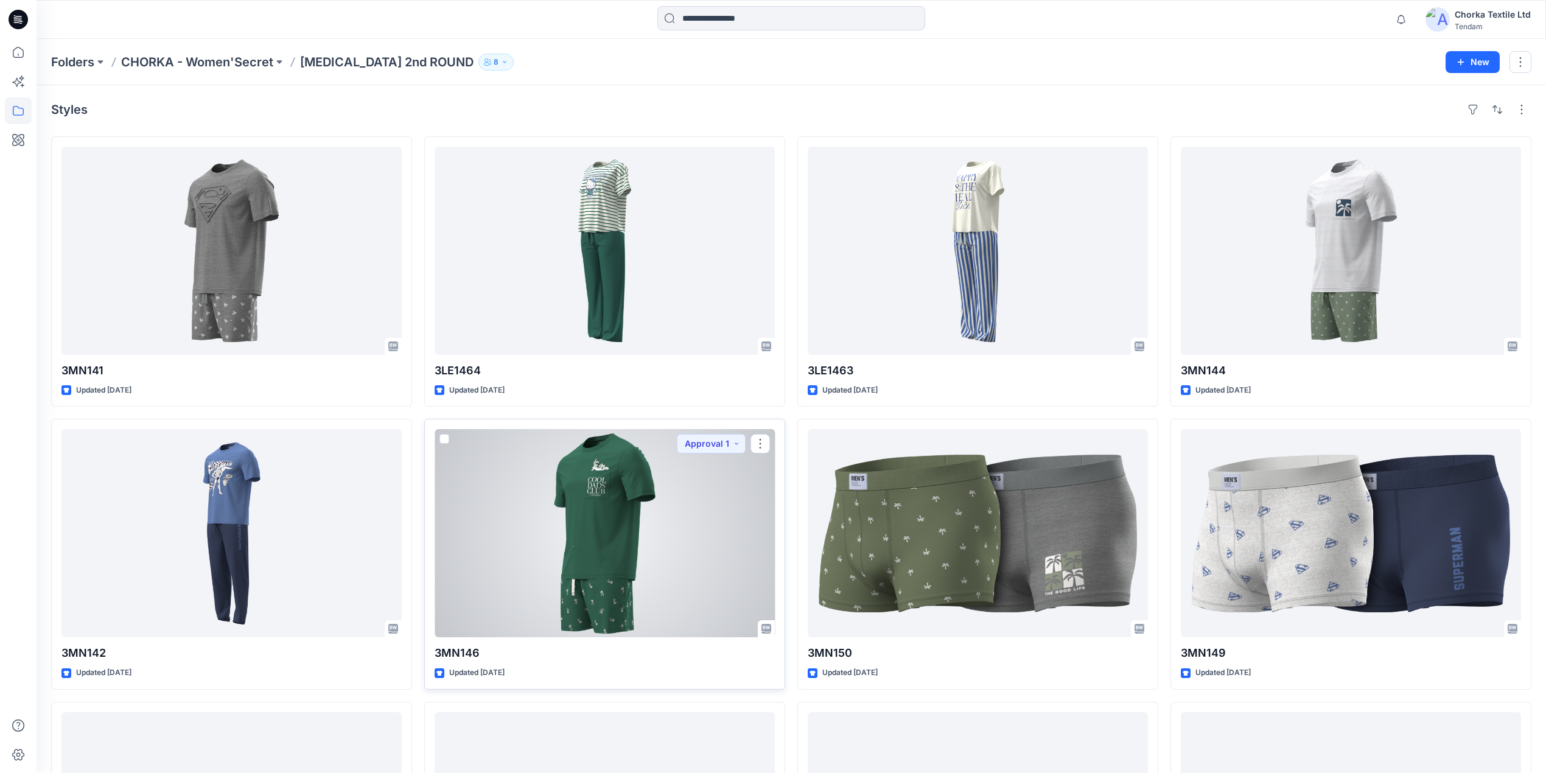
click at [626, 523] on div at bounding box center [605, 533] width 340 height 208
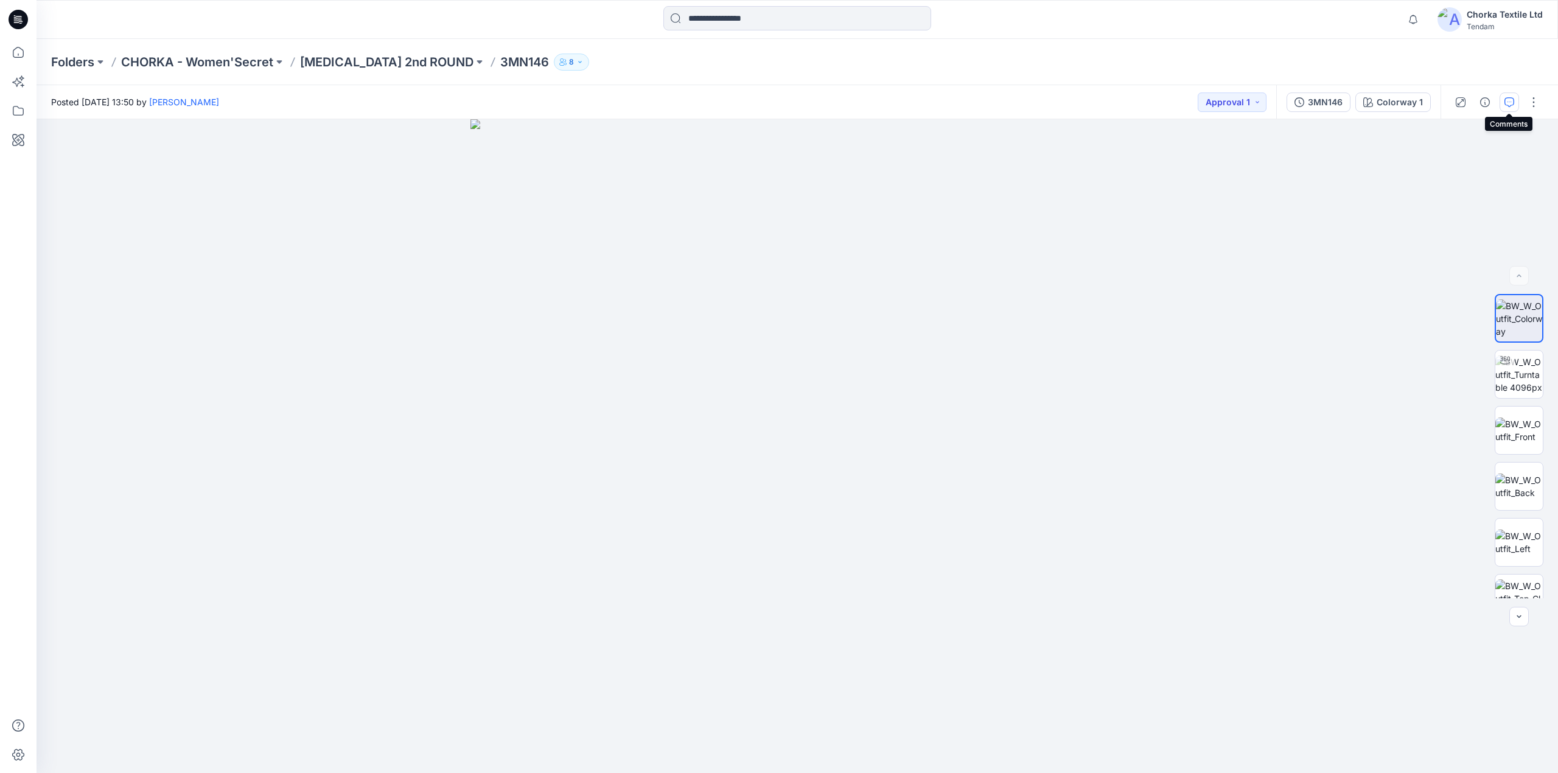
click at [1508, 97] on icon "button" at bounding box center [1510, 102] width 10 height 10
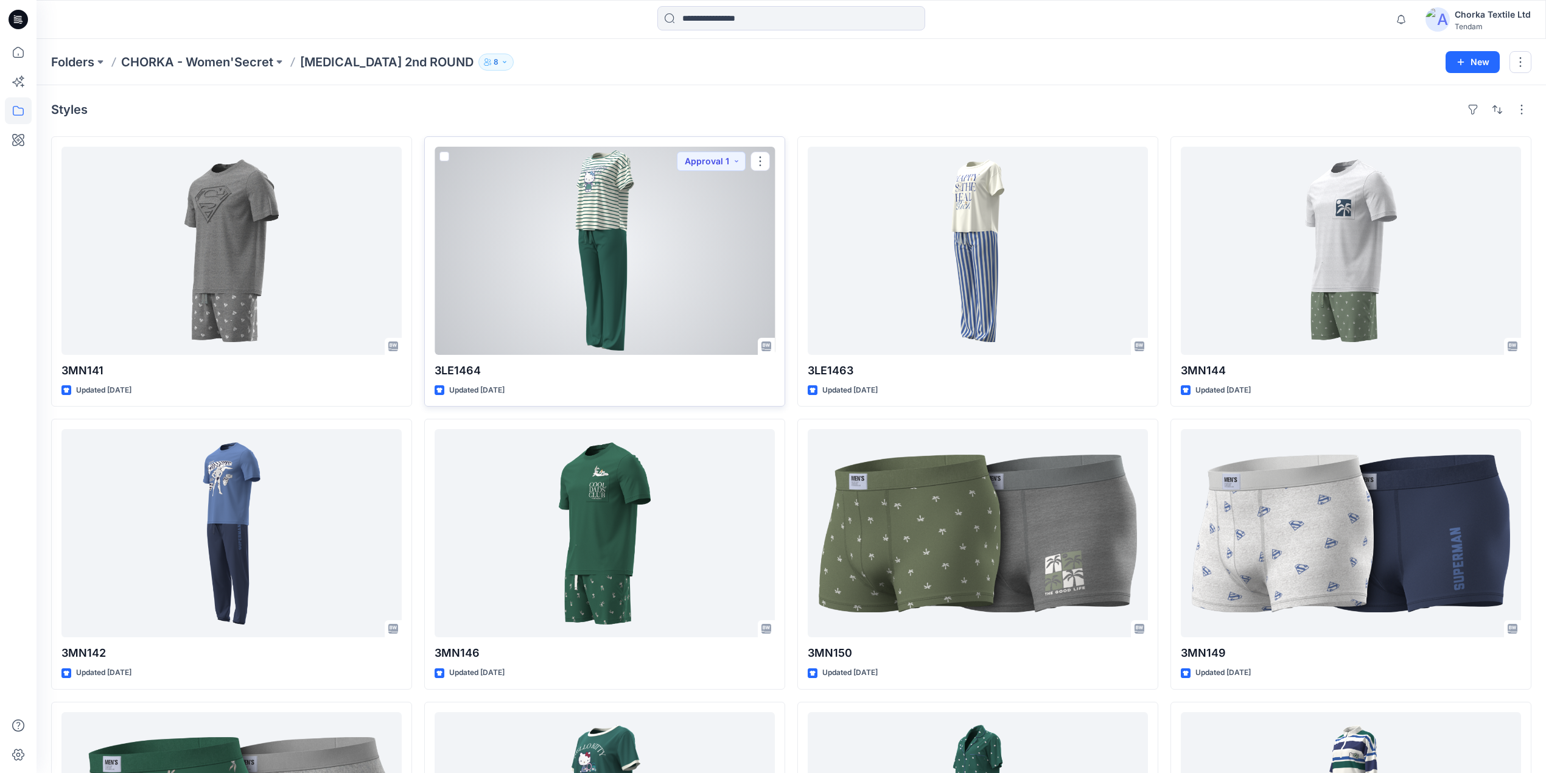
click at [634, 260] on div at bounding box center [605, 251] width 340 height 208
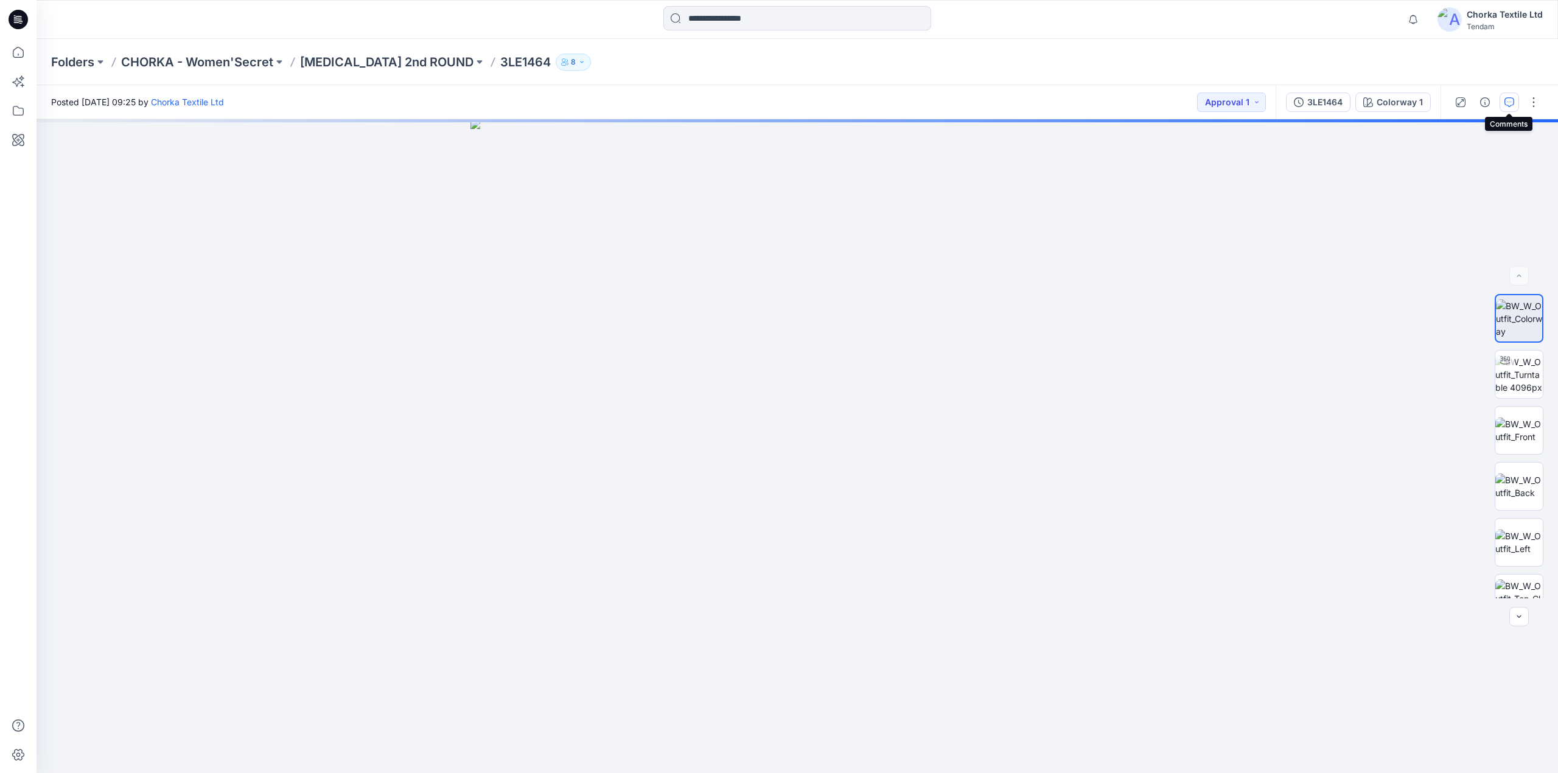
click at [1508, 100] on icon "button" at bounding box center [1510, 102] width 10 height 10
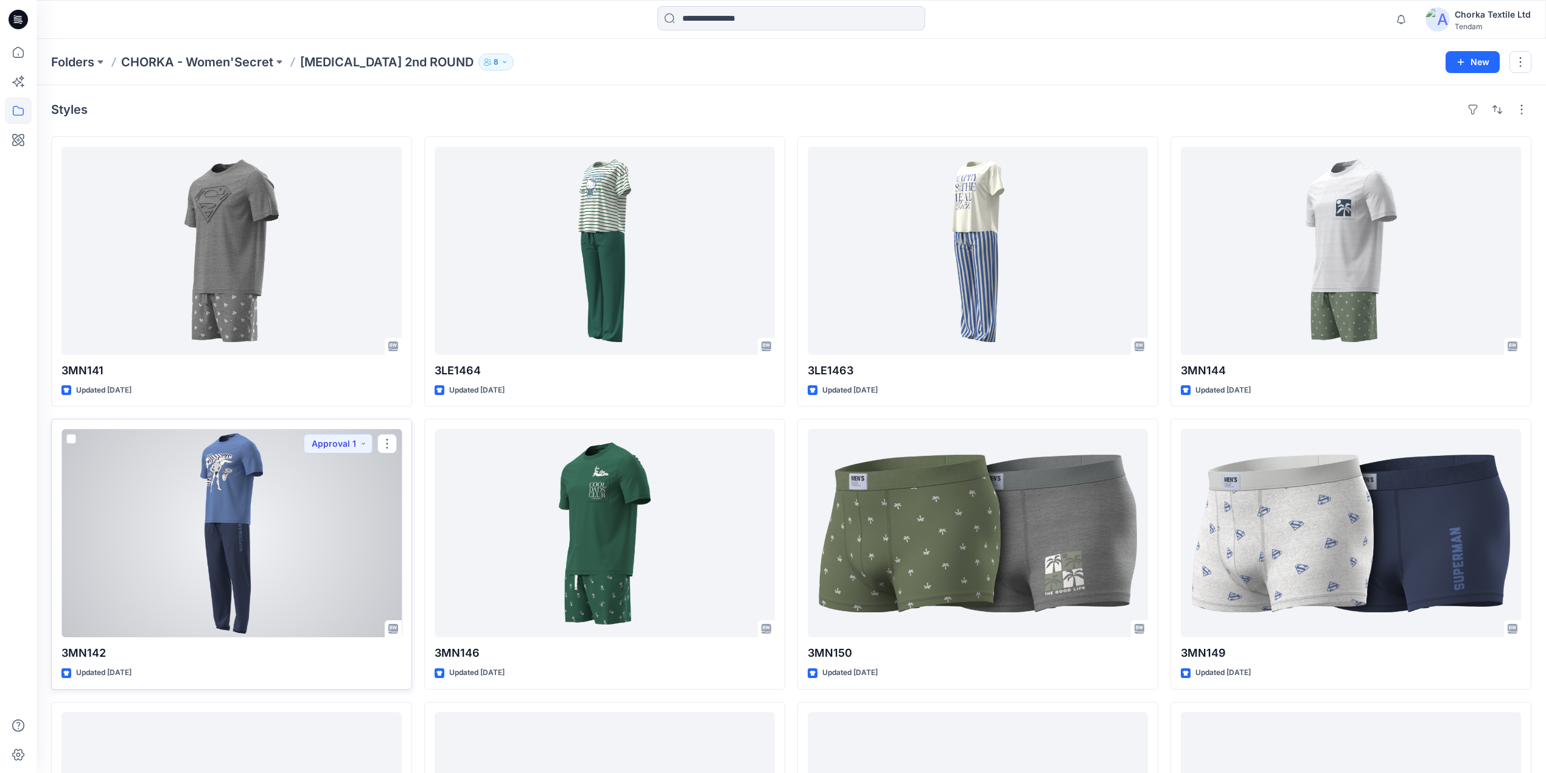
click at [307, 528] on div at bounding box center [231, 533] width 340 height 208
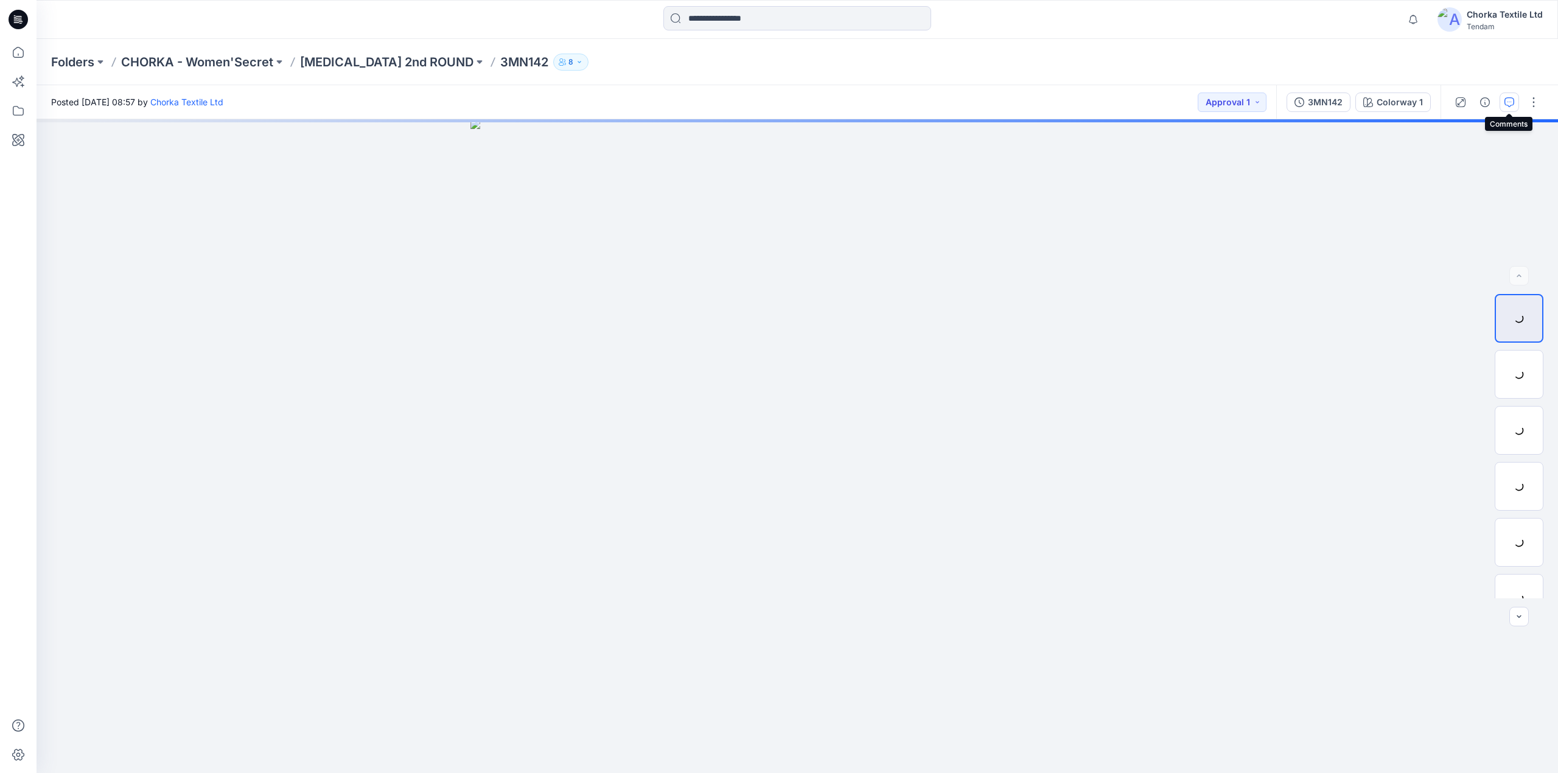
click at [1510, 101] on icon "button" at bounding box center [1510, 102] width 10 height 10
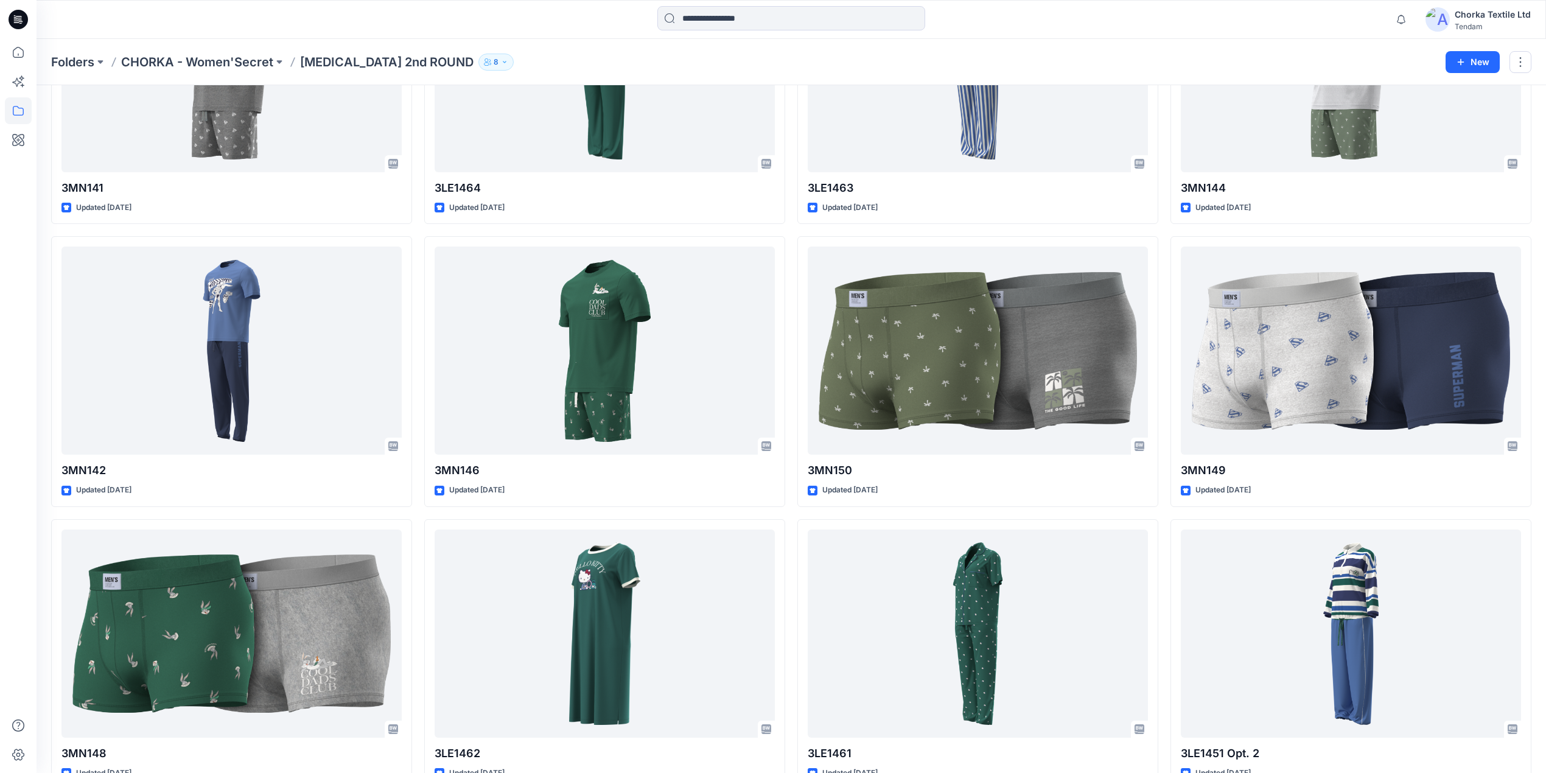
scroll to position [162, 0]
